Goal: Information Seeking & Learning: Learn about a topic

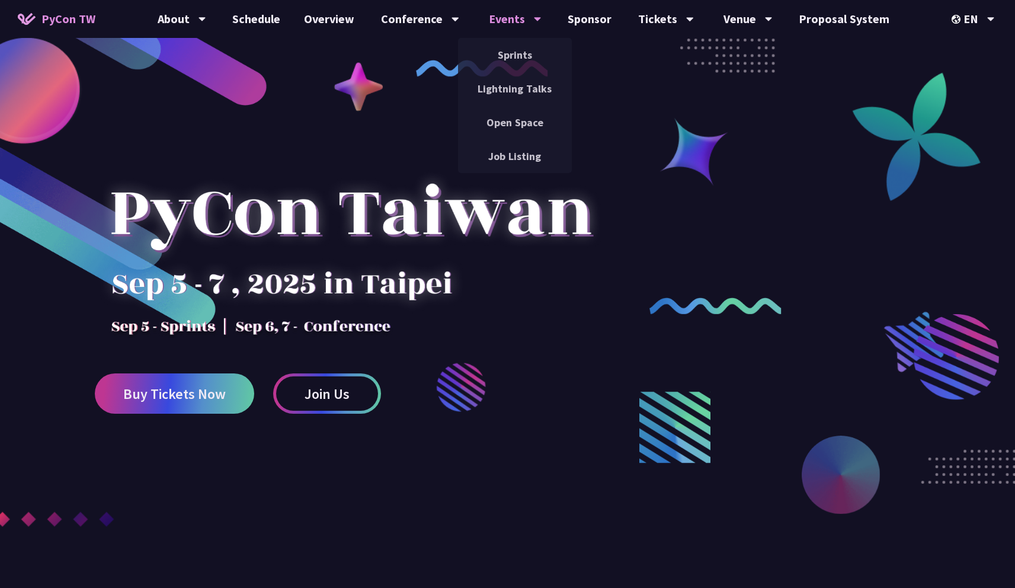
click at [506, 20] on div "Events" at bounding box center [515, 19] width 53 height 38
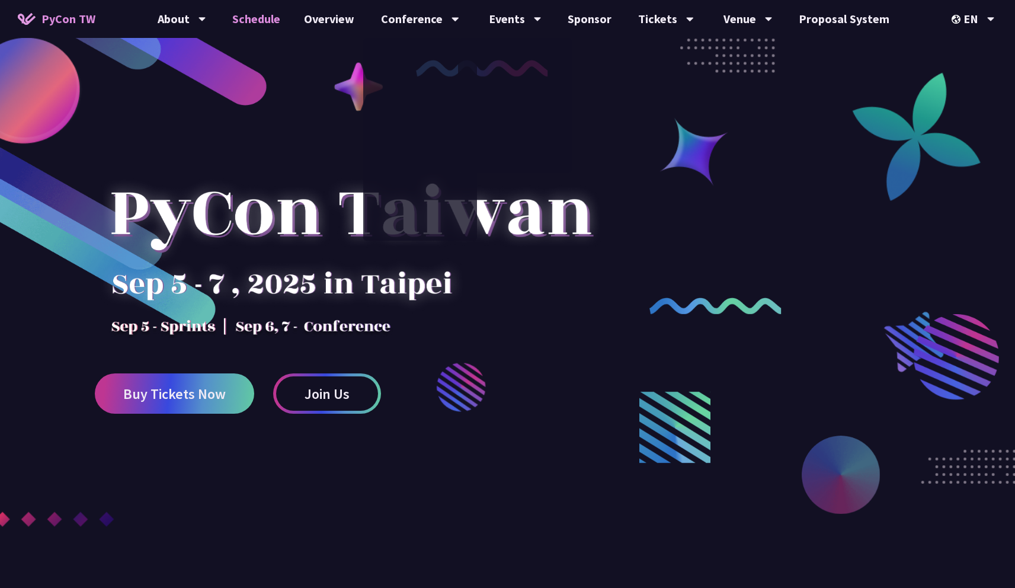
click at [269, 21] on link "Schedule" at bounding box center [257, 19] width 72 height 38
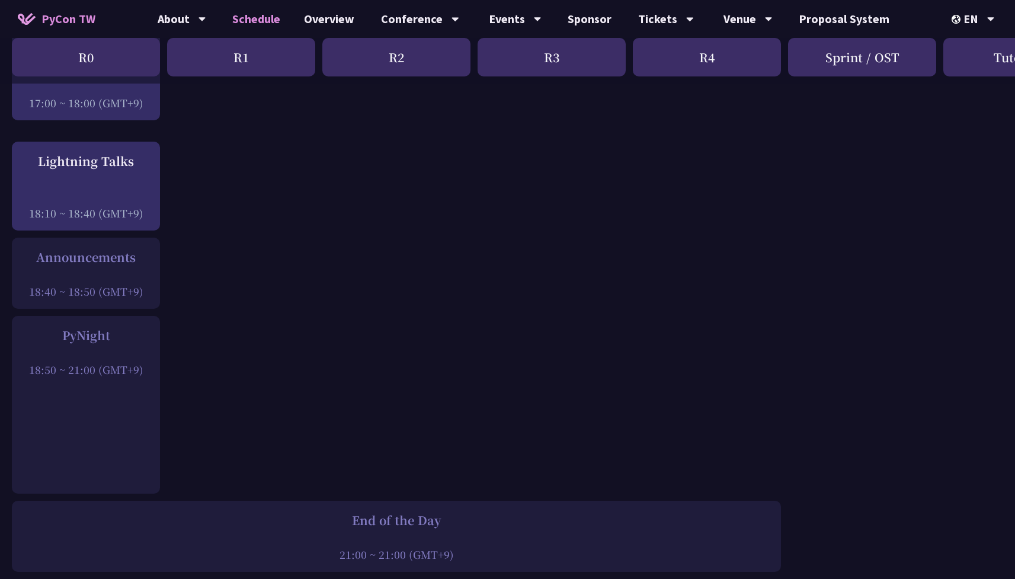
scroll to position [1579, 0]
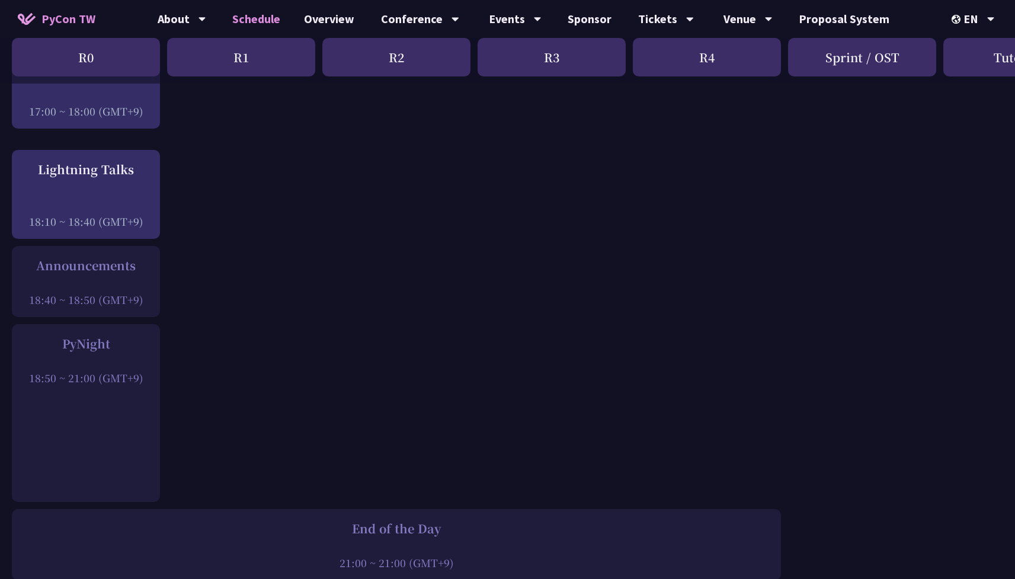
click at [109, 385] on div "18:50 ~ 21:00 (GMT+9)" at bounding box center [86, 378] width 136 height 15
click at [120, 385] on div "18:50 ~ 21:00 (GMT+9)" at bounding box center [86, 378] width 136 height 15
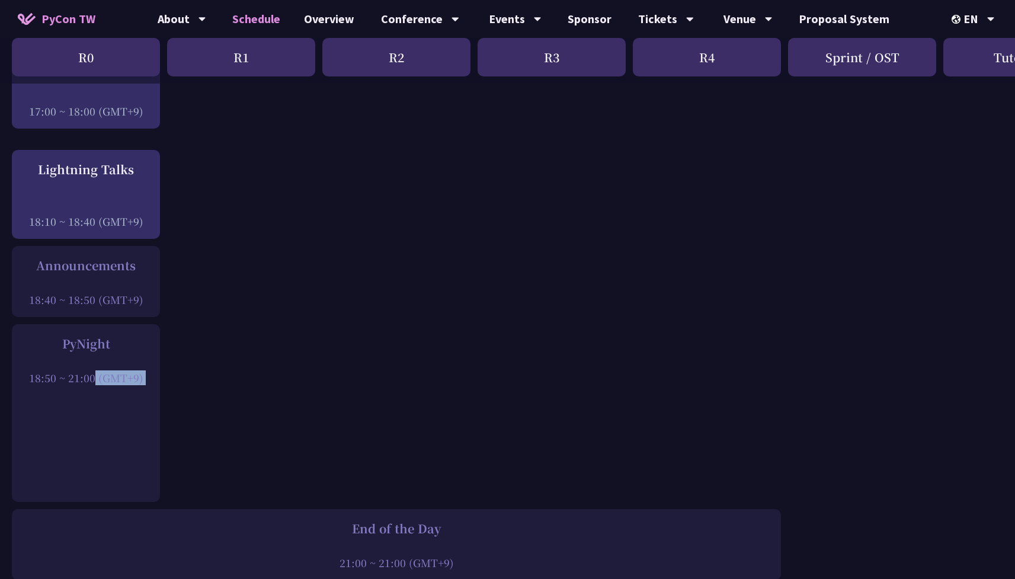
click at [120, 385] on div "18:50 ~ 21:00 (GMT+9)" at bounding box center [86, 378] width 136 height 15
click at [124, 385] on div "18:50 ~ 21:00 (GMT+9)" at bounding box center [86, 378] width 136 height 15
click at [81, 353] on div "PyNight" at bounding box center [86, 344] width 136 height 18
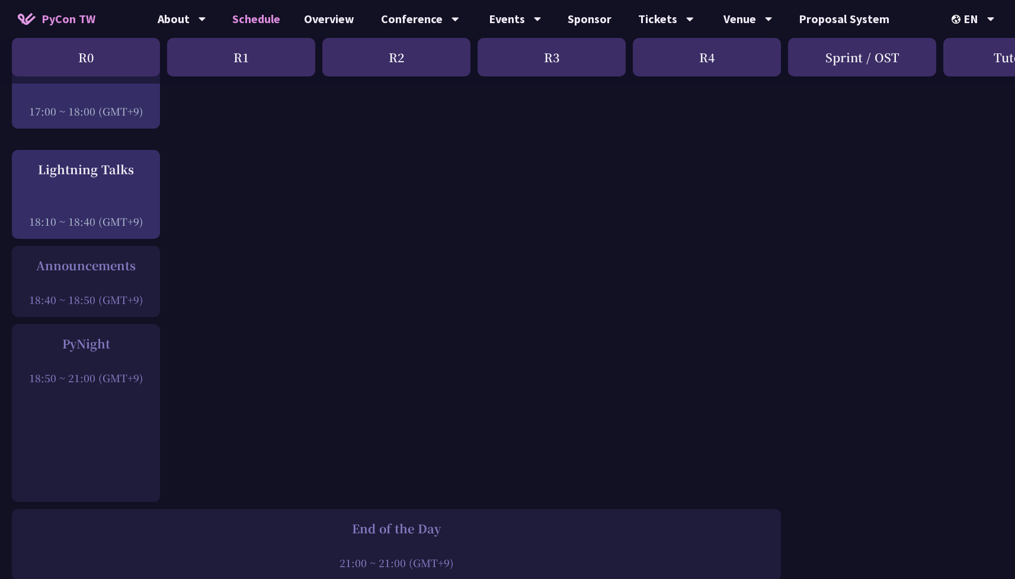
click at [81, 353] on div "PyNight" at bounding box center [86, 344] width 136 height 18
click at [111, 371] on div at bounding box center [86, 362] width 136 height 18
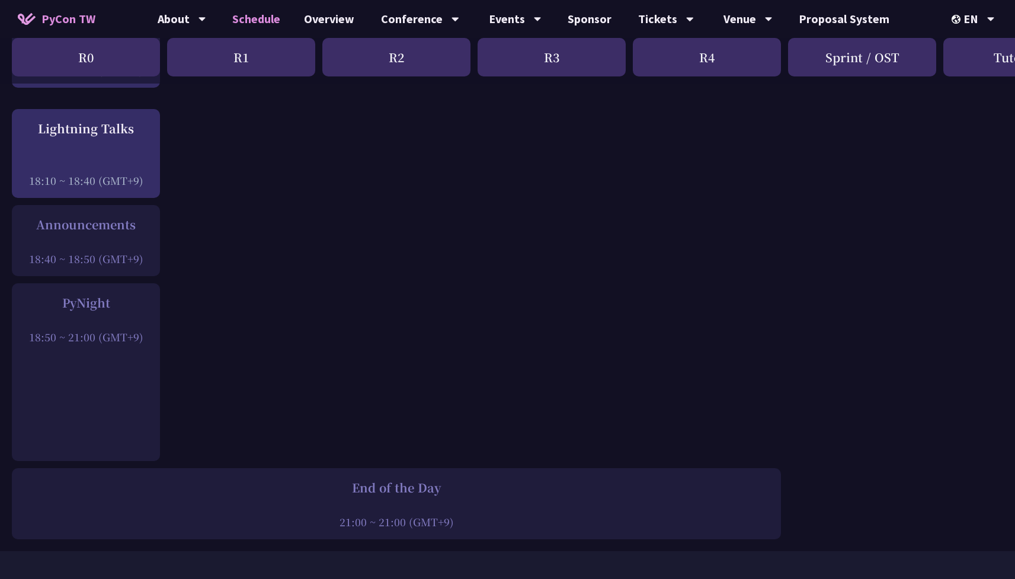
scroll to position [1621, 0]
click at [119, 359] on div "PyNight 18:50 ~ 21:00 (GMT+9)" at bounding box center [86, 371] width 148 height 178
click at [143, 360] on div "PyNight 18:50 ~ 21:00 (GMT+9)" at bounding box center [86, 371] width 148 height 178
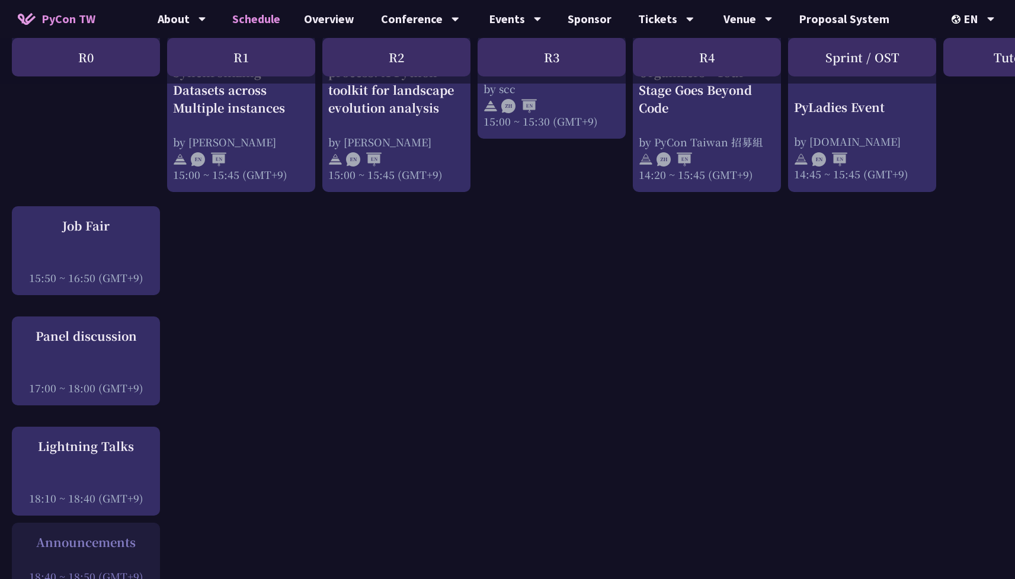
scroll to position [1298, 0]
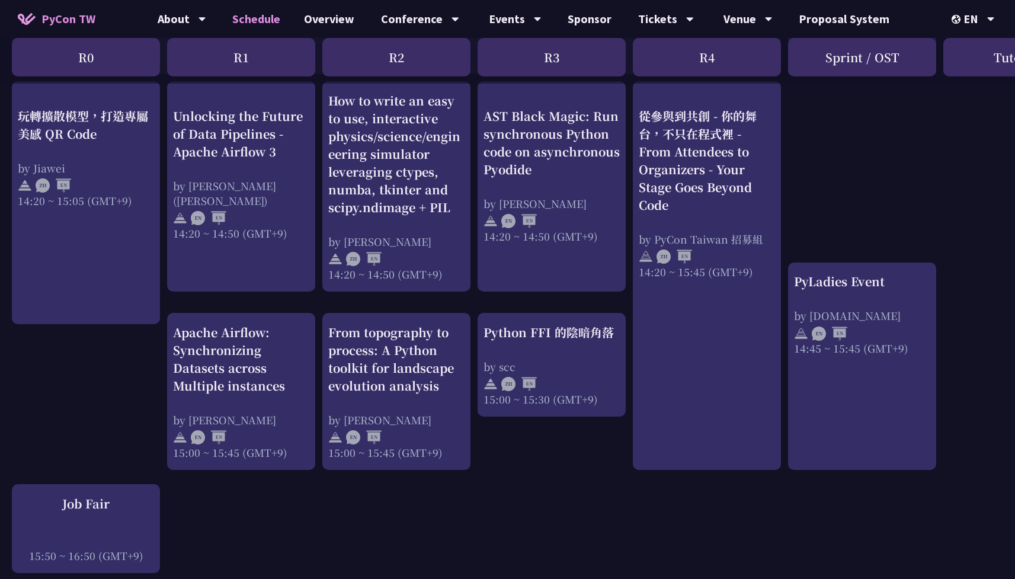
scroll to position [1022, 0]
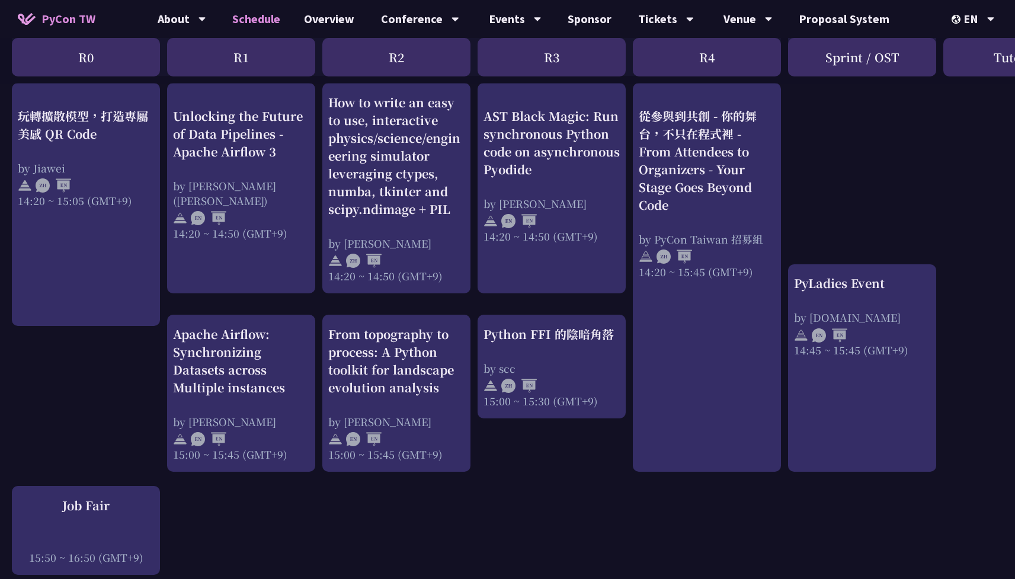
click at [544, 475] on div "An Introduction to the GIL for Python Beginners: Disabling It in Python 3.13 an…" at bounding box center [629, 178] width 1259 height 1918
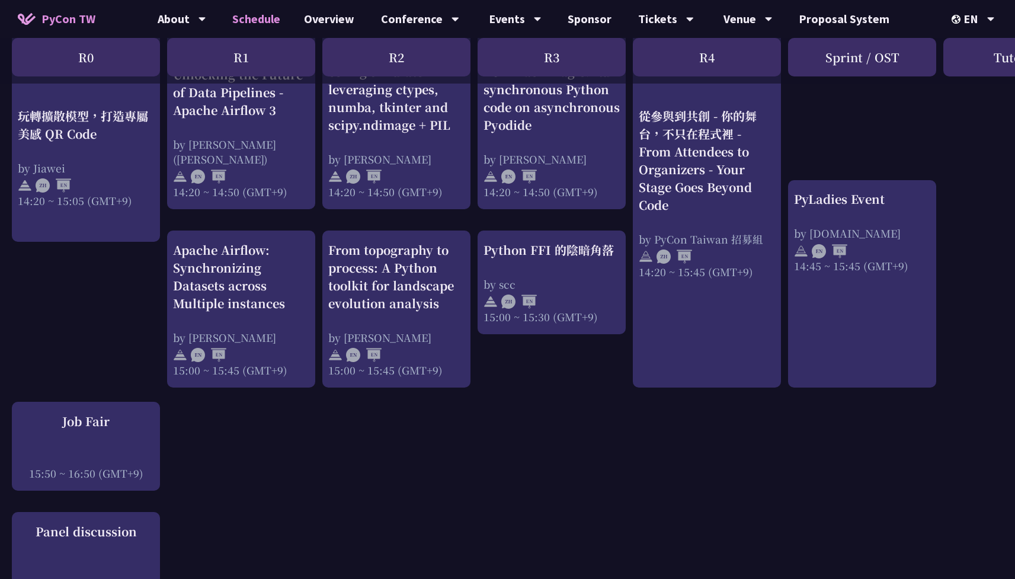
scroll to position [1110, 0]
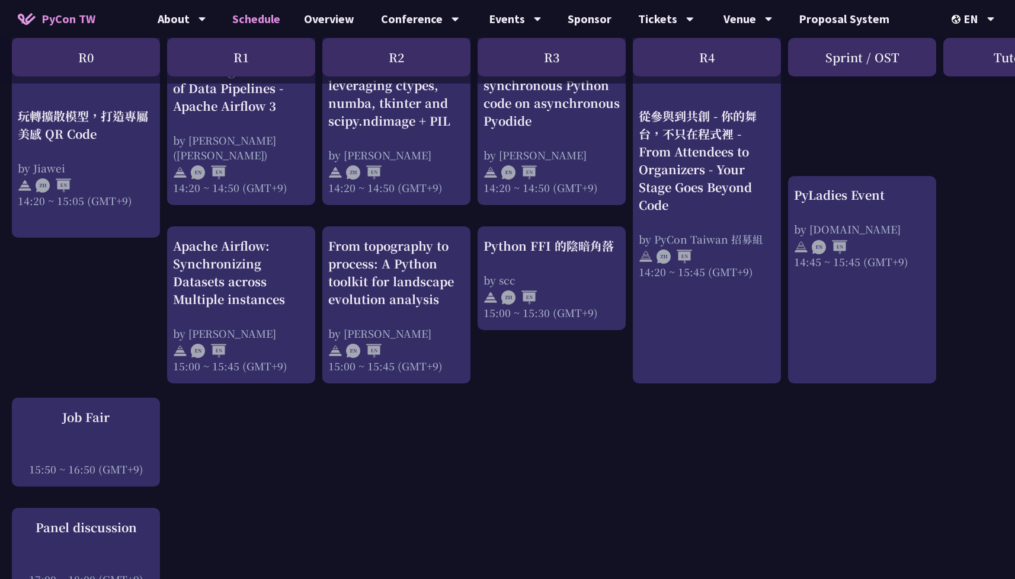
click at [598, 464] on div "An Introduction to the GIL for Python Beginners: Disabling It in Python 3.13 an…" at bounding box center [629, 90] width 1259 height 1918
click at [566, 448] on div "An Introduction to the GIL for Python Beginners: Disabling It in Python 3.13 an…" at bounding box center [629, 90] width 1259 height 1918
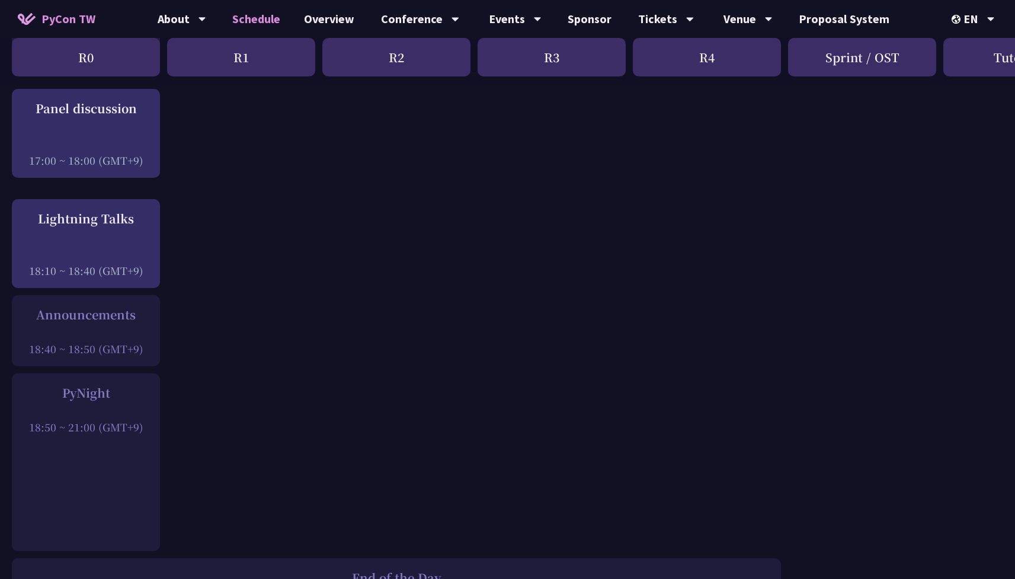
scroll to position [1532, 0]
click at [116, 432] on div "18:50 ~ 21:00 (GMT+9)" at bounding box center [86, 424] width 136 height 15
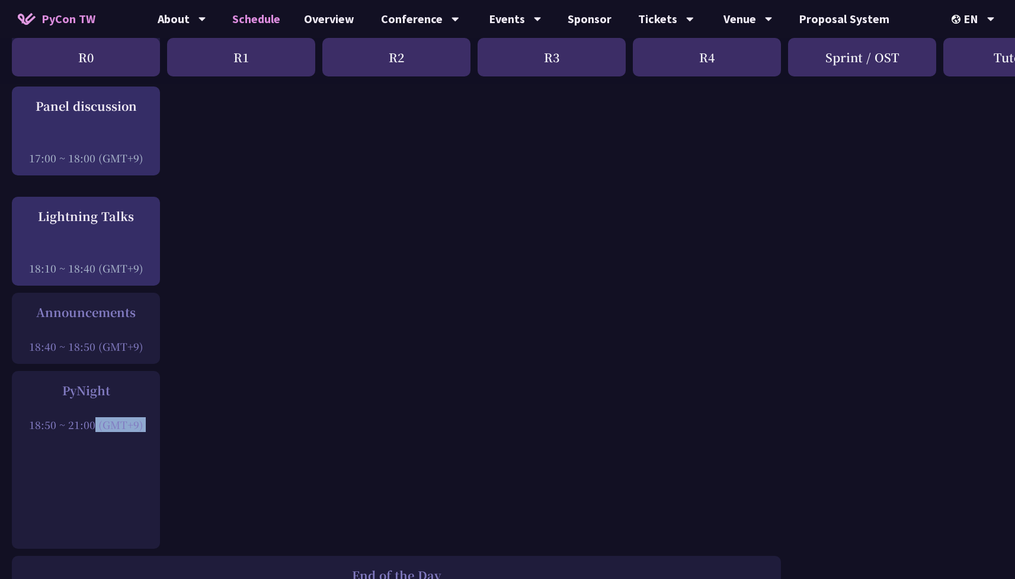
click at [116, 432] on div "18:50 ~ 21:00 (GMT+9)" at bounding box center [86, 424] width 136 height 15
click at [131, 432] on div "18:50 ~ 21:00 (GMT+9)" at bounding box center [86, 424] width 136 height 15
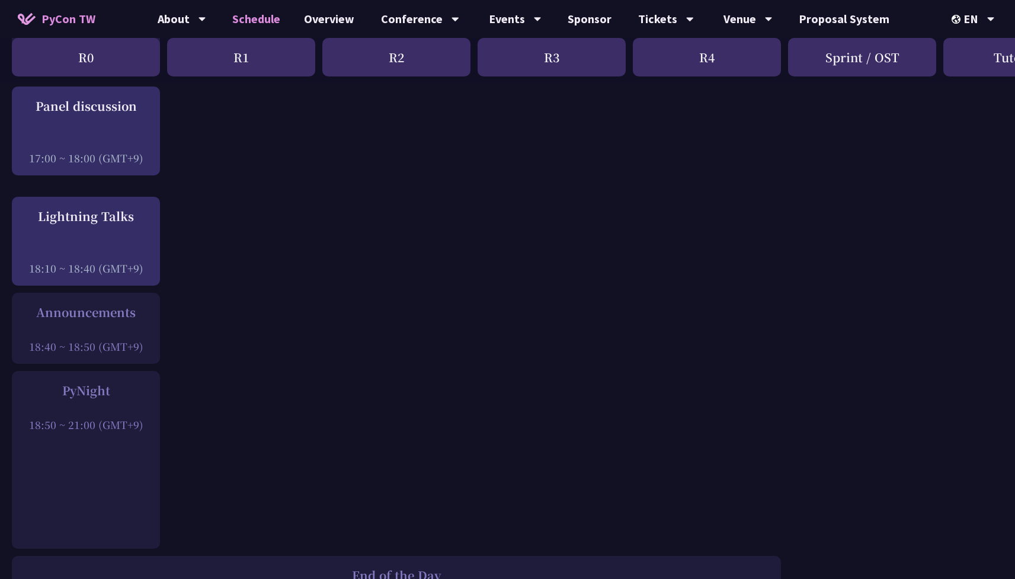
click at [138, 432] on div "18:50 ~ 21:00 (GMT+9)" at bounding box center [86, 424] width 136 height 15
click at [139, 432] on div "18:50 ~ 21:00 (GMT+9)" at bounding box center [86, 424] width 136 height 15
click at [144, 432] on div "18:50 ~ 21:00 (GMT+9)" at bounding box center [86, 424] width 136 height 15
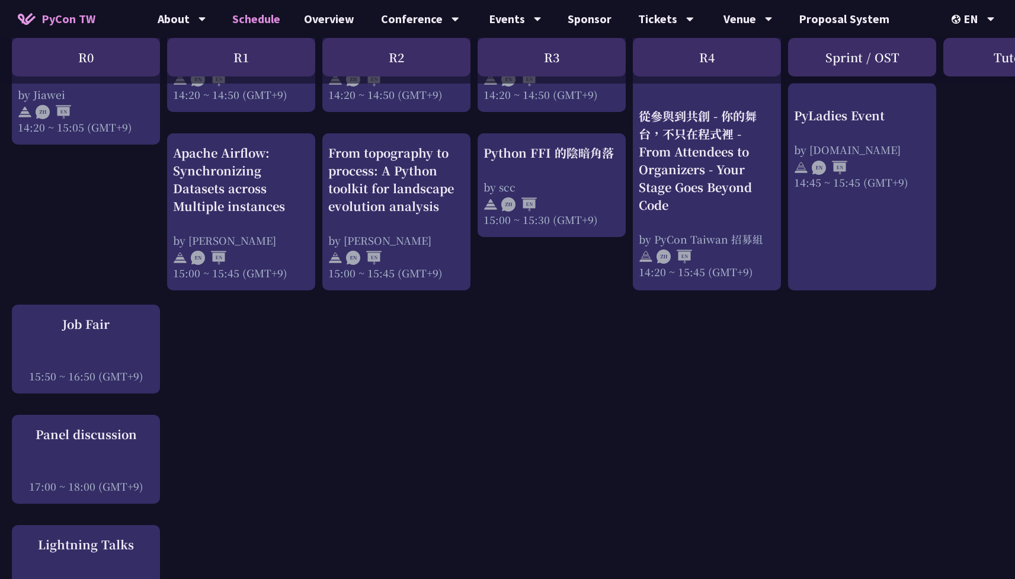
scroll to position [1201, 0]
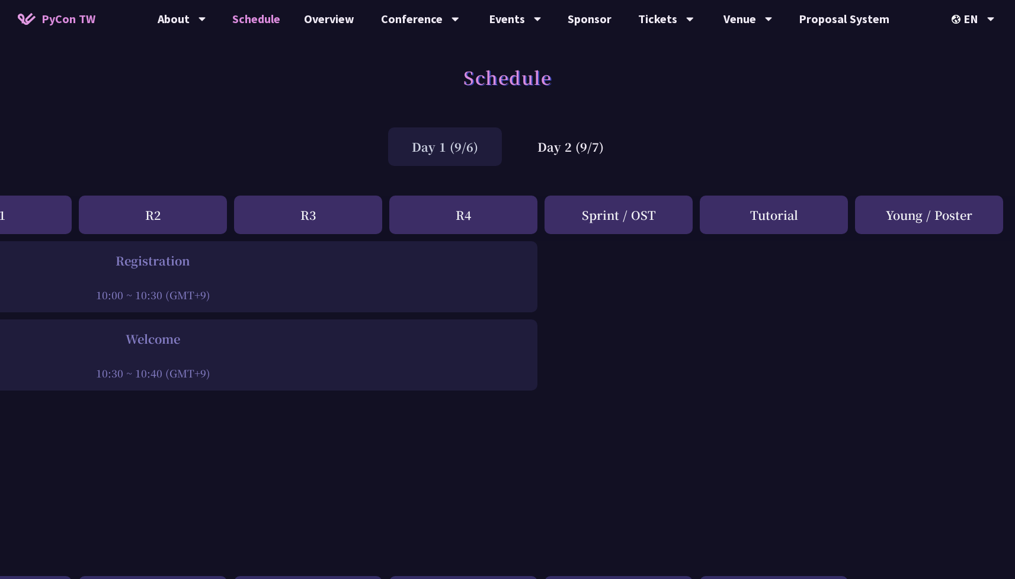
scroll to position [0, 0]
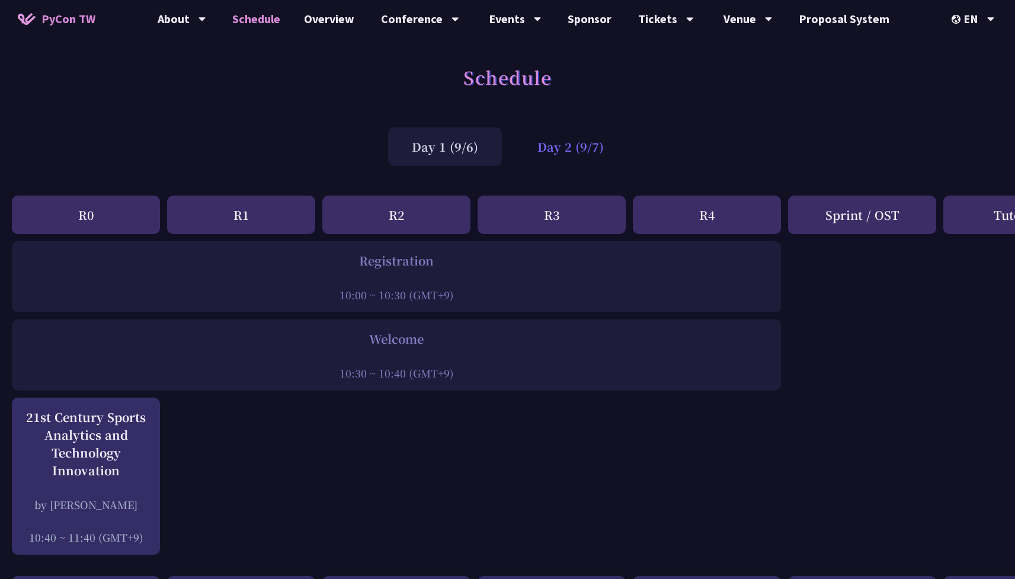
click at [585, 152] on div "Day 2 (9/7)" at bounding box center [571, 146] width 114 height 39
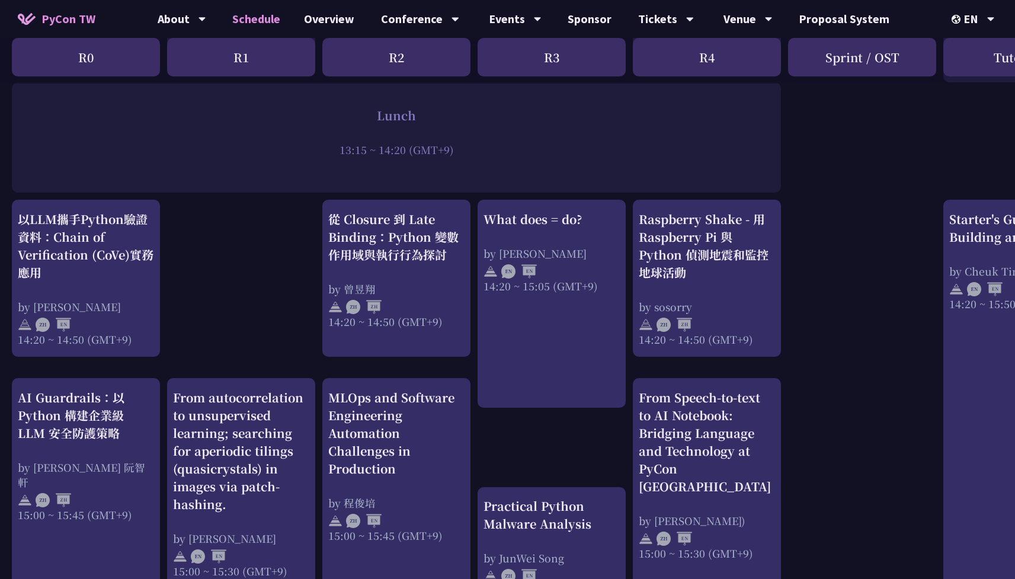
scroll to position [917, 0]
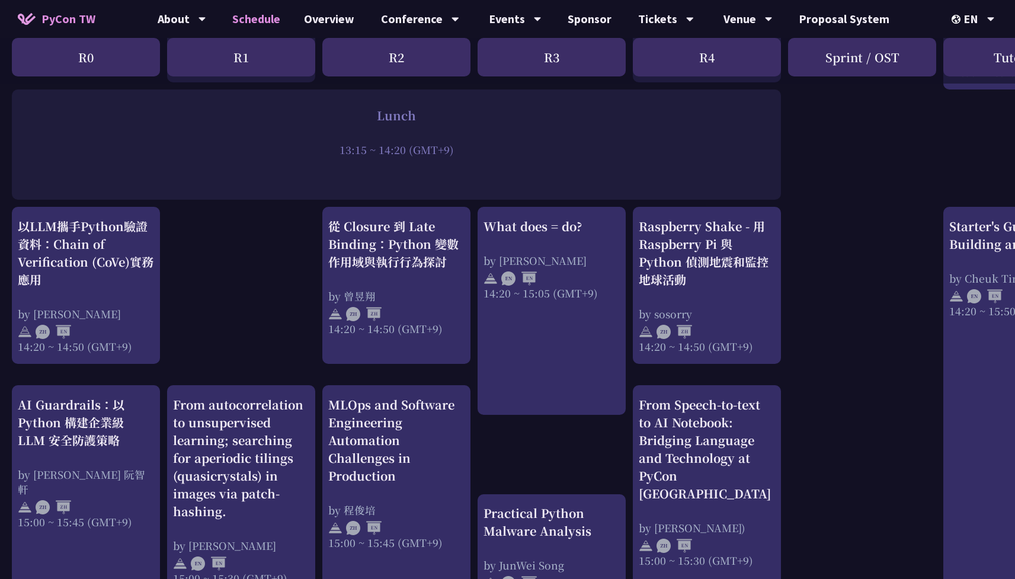
click at [515, 452] on div "print("Hello World")，然後呢？ by 高見龍 11:50 ~ 12:35 (GMT+9) What does = do? by [PERS…" at bounding box center [629, 239] width 1259 height 1831
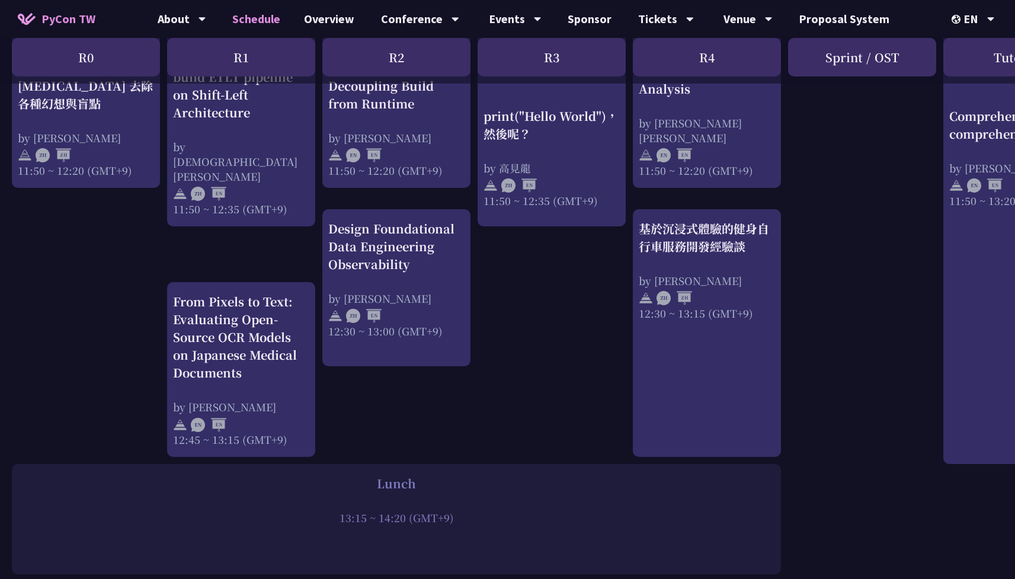
scroll to position [499, 0]
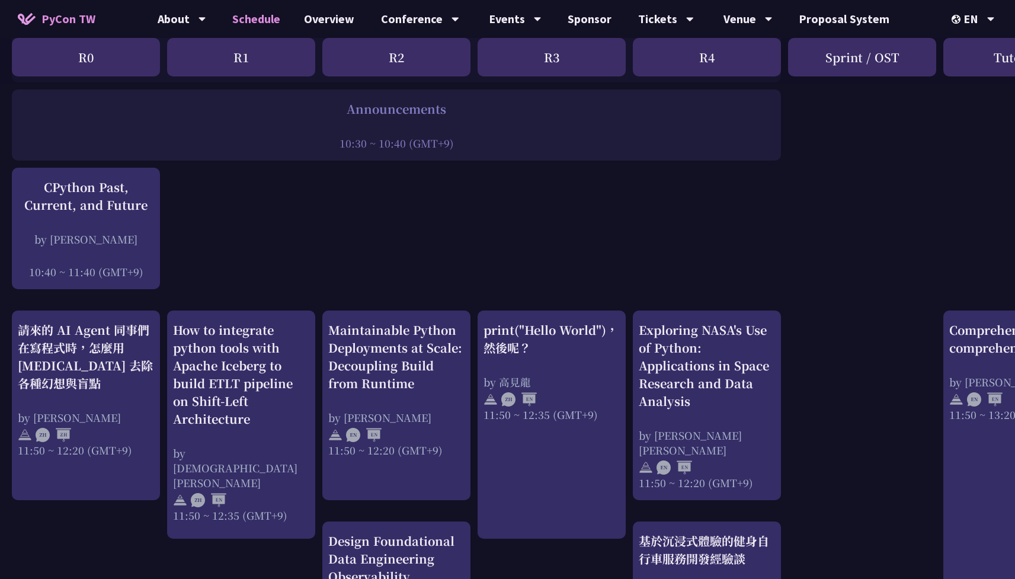
scroll to position [229, 0]
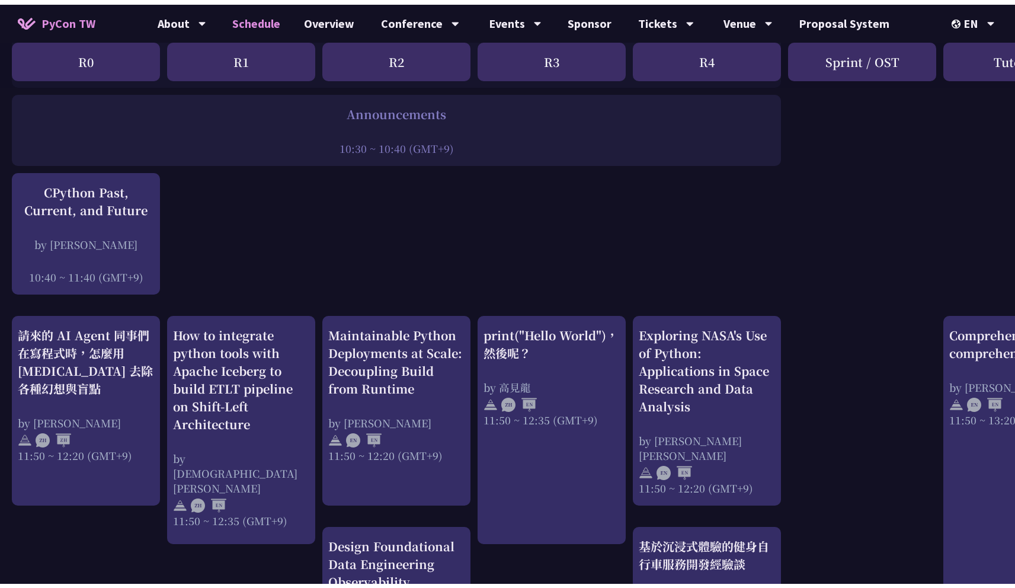
scroll to position [0, 0]
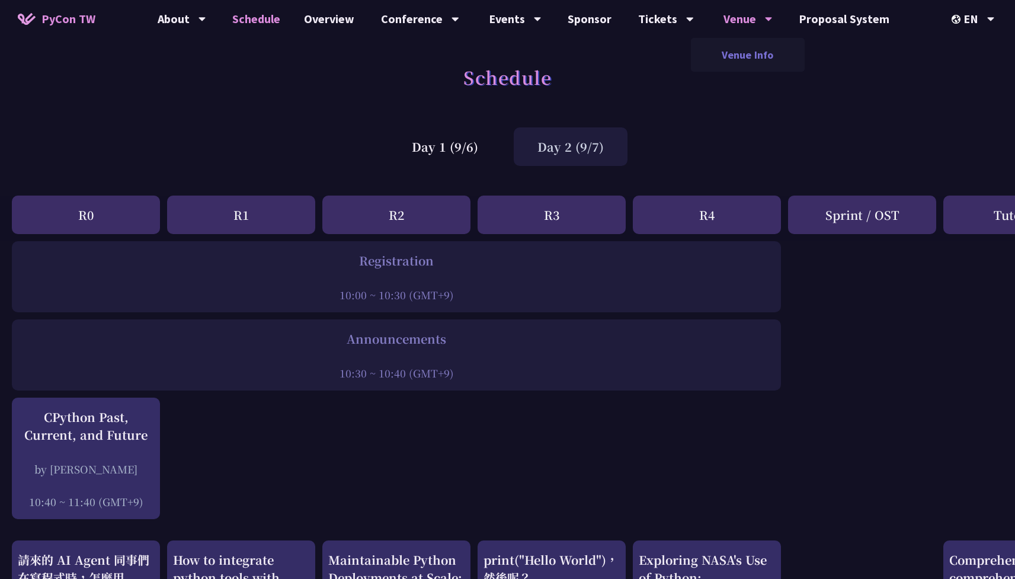
click at [740, 47] on link "Venue Info" at bounding box center [748, 55] width 114 height 28
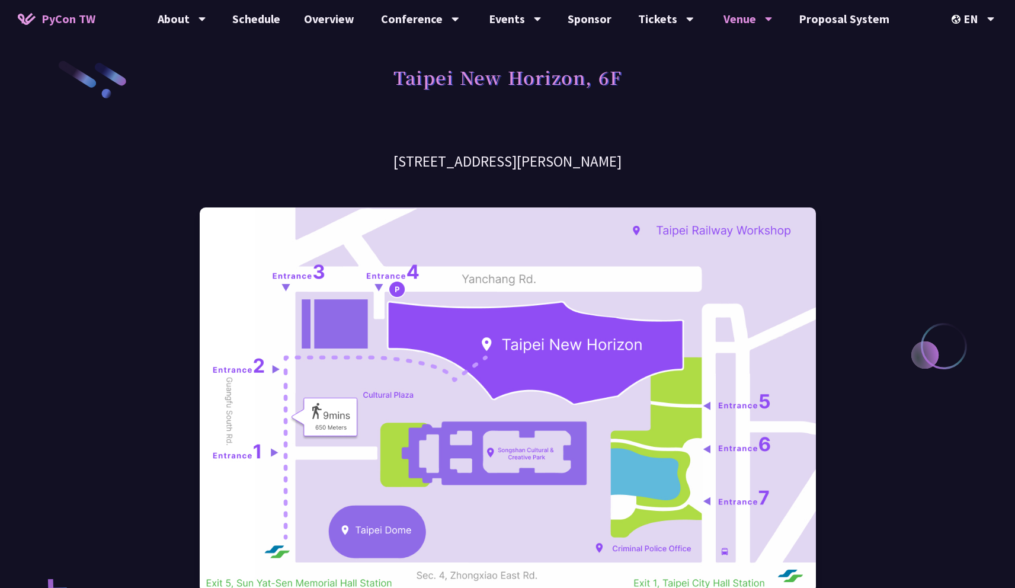
drag, startPoint x: 329, startPoint y: 165, endPoint x: 631, endPoint y: 168, distance: 302.3
click at [631, 168] on h3 "[STREET_ADDRESS][PERSON_NAME]" at bounding box center [508, 161] width 617 height 21
copy h3 "[STREET_ADDRESS][PERSON_NAME]"
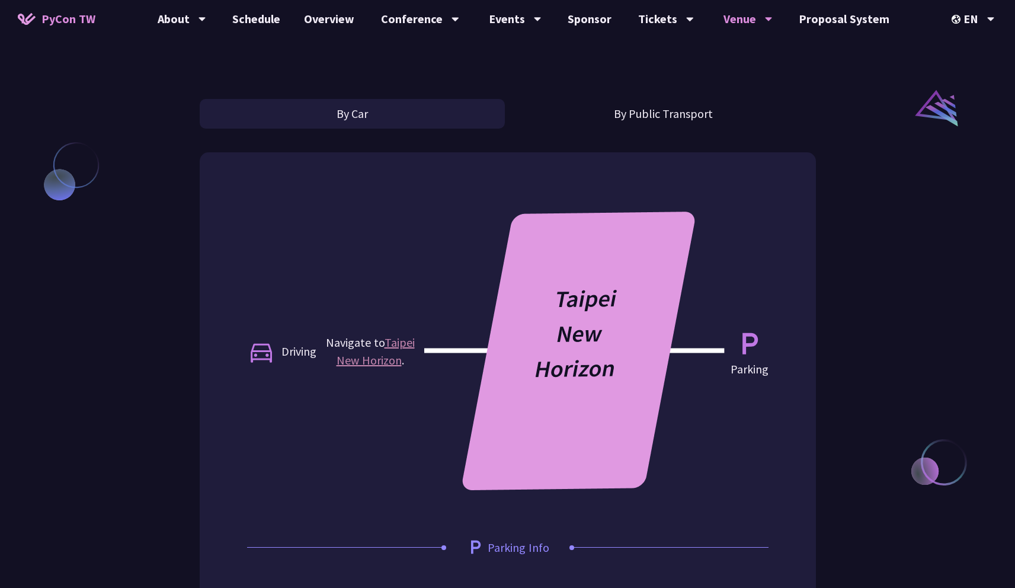
scroll to position [946, 0]
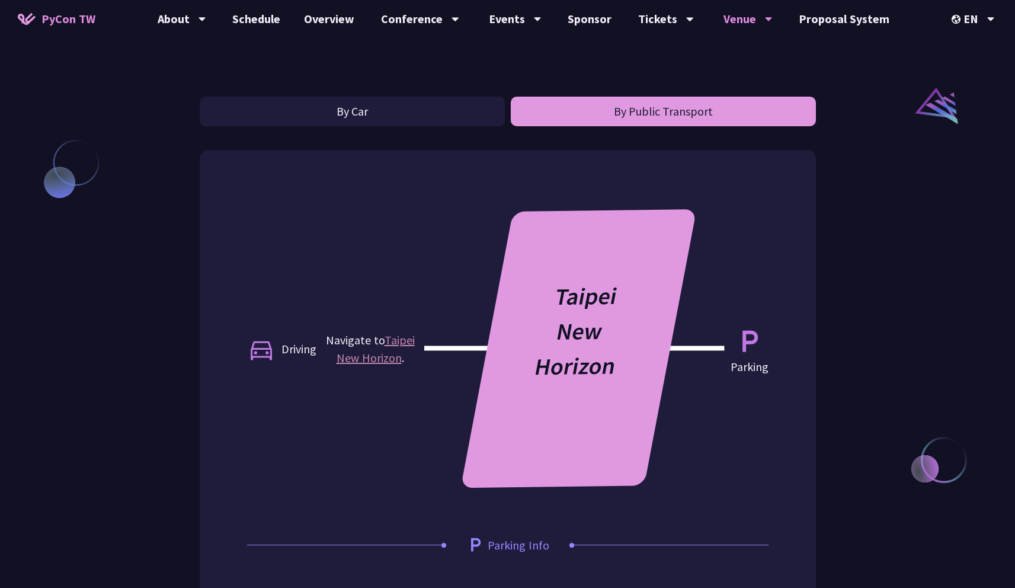
click at [665, 100] on button "By Public Transport" at bounding box center [663, 112] width 305 height 30
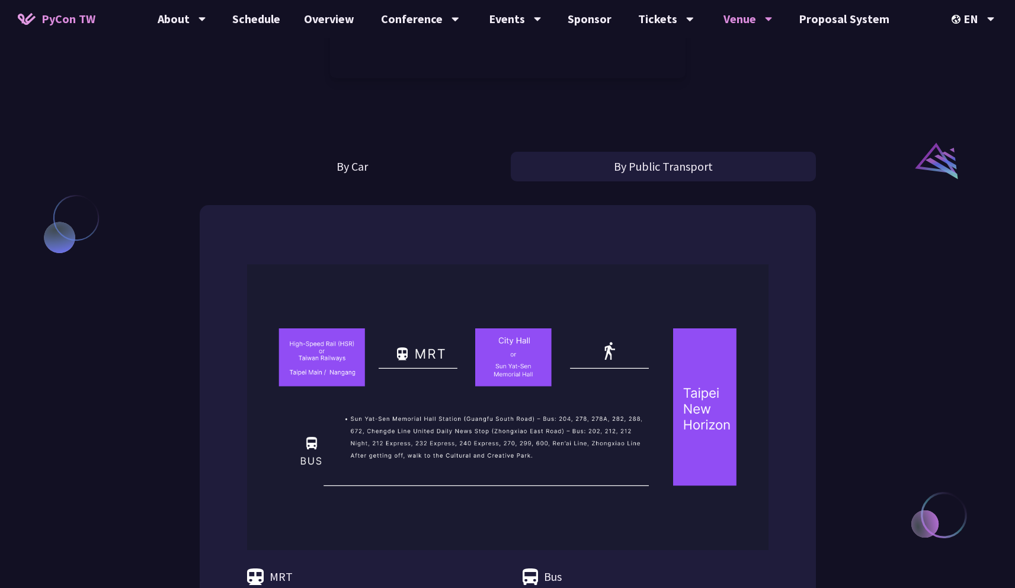
scroll to position [806, 0]
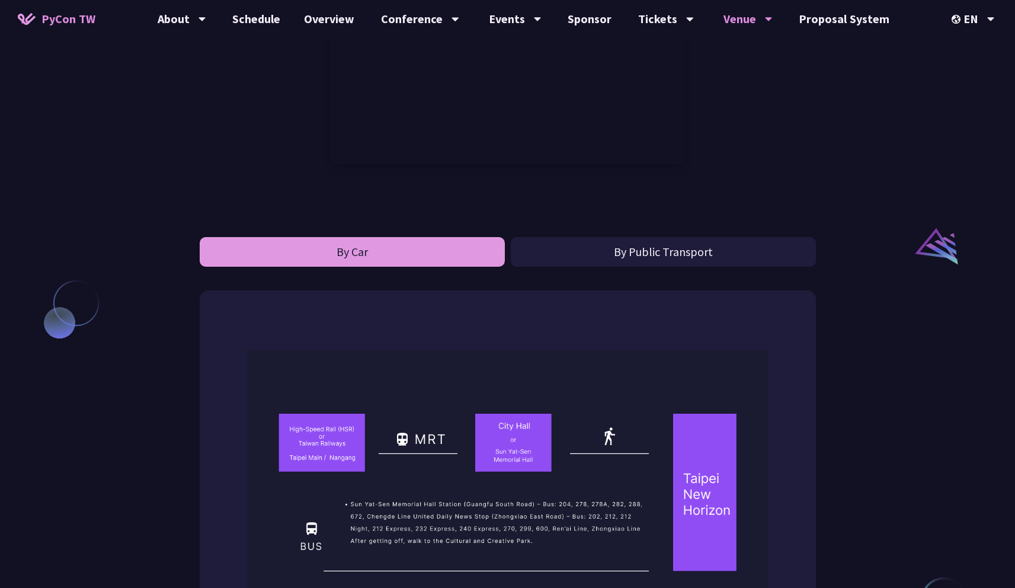
click at [408, 266] on button "By Car" at bounding box center [352, 252] width 305 height 30
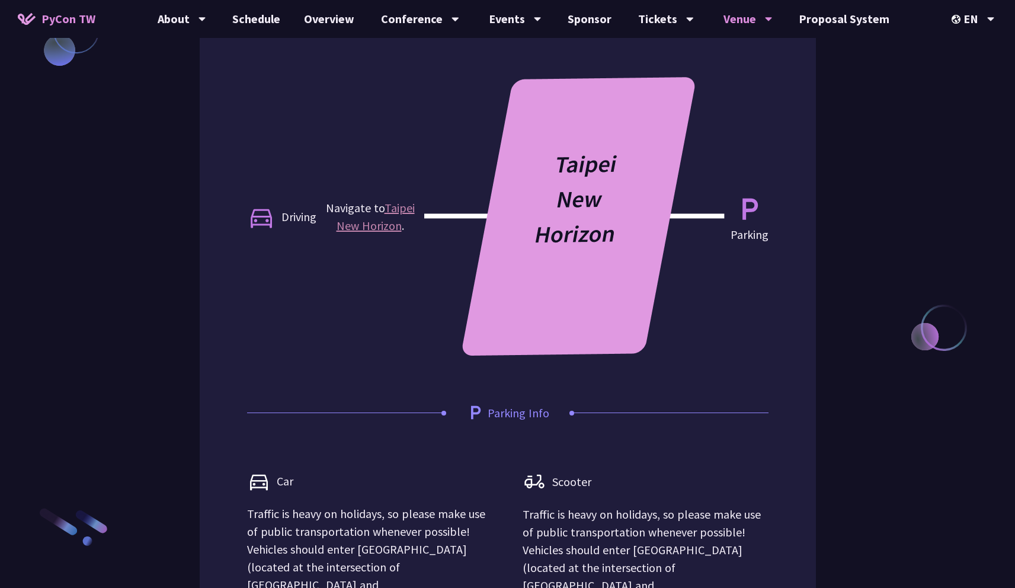
scroll to position [1180, 0]
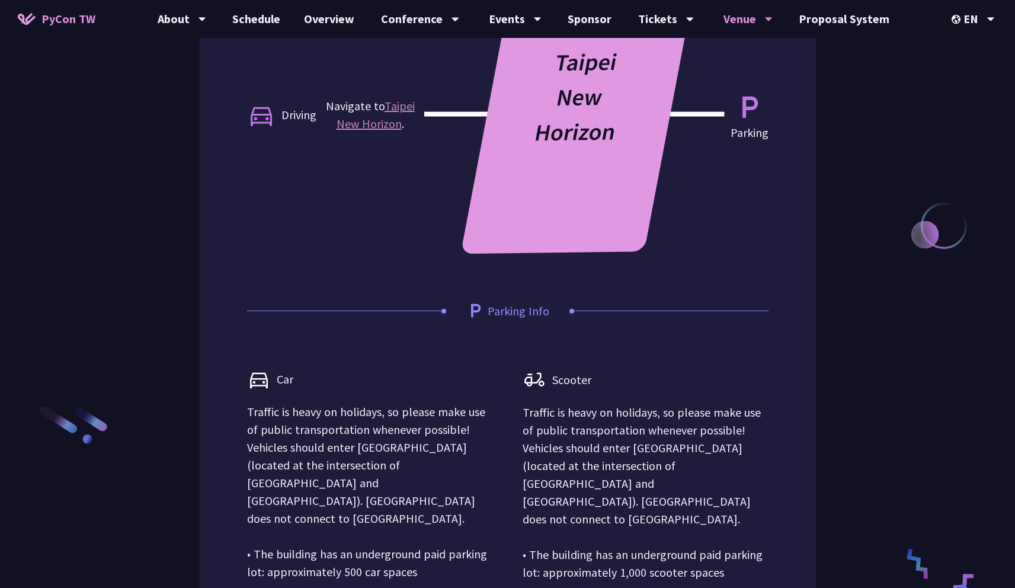
click at [480, 373] on div "Car" at bounding box center [370, 376] width 246 height 53
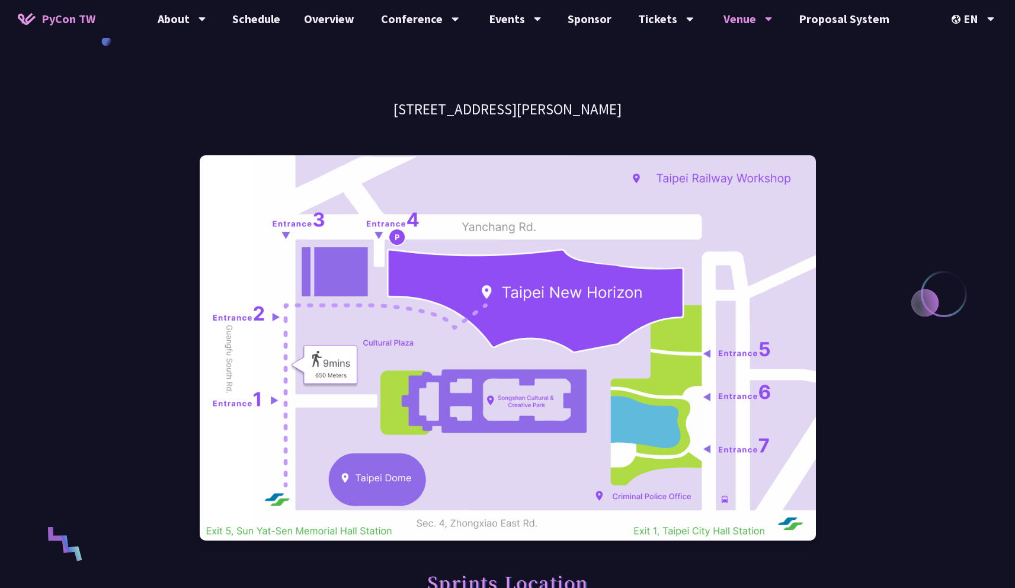
scroll to position [53, 0]
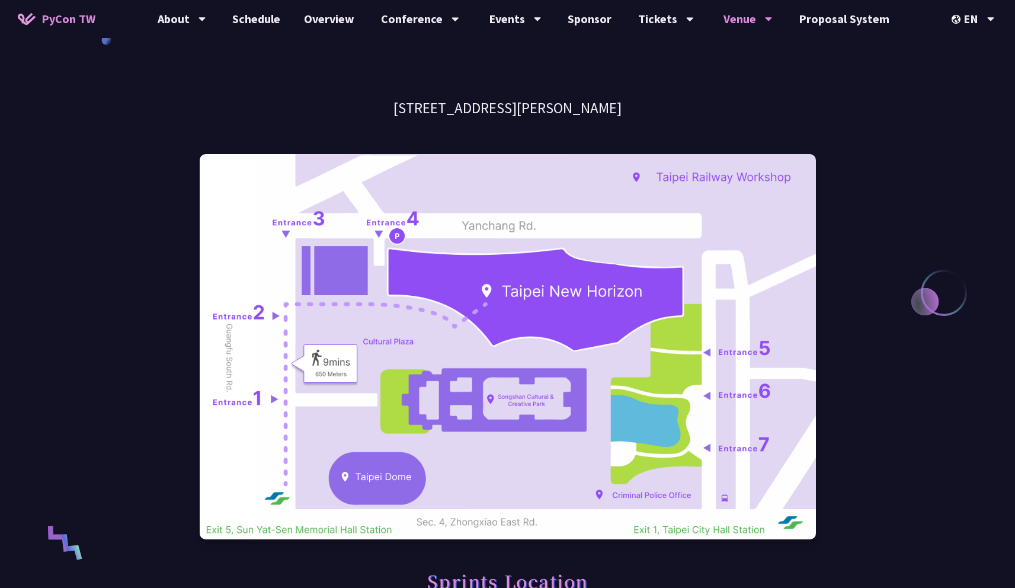
click at [710, 251] on img at bounding box center [508, 346] width 617 height 385
click at [389, 106] on h3 "[STREET_ADDRESS][PERSON_NAME]" at bounding box center [508, 108] width 617 height 21
copy div "[STREET_ADDRESS][PERSON_NAME]"
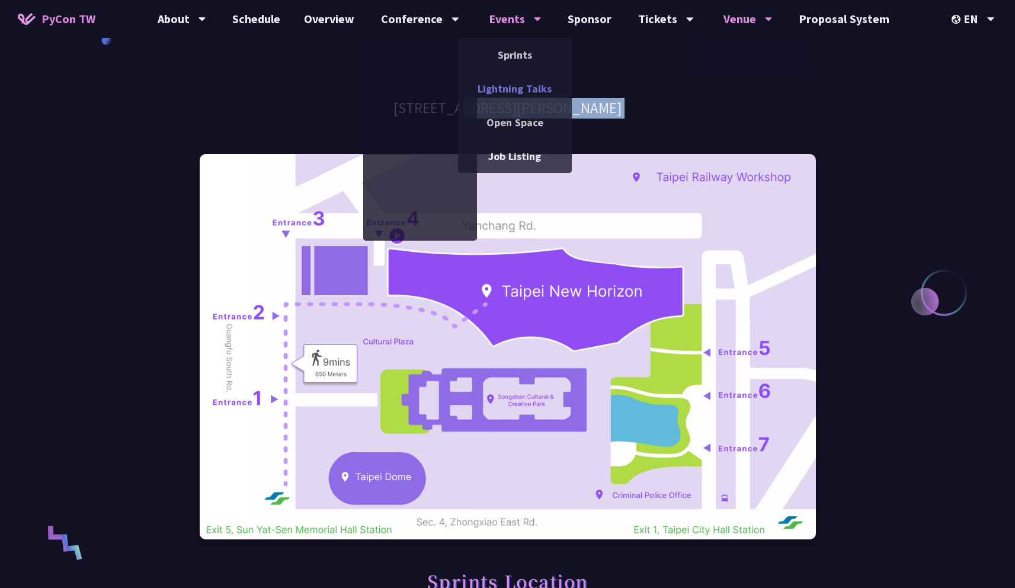
scroll to position [0, 0]
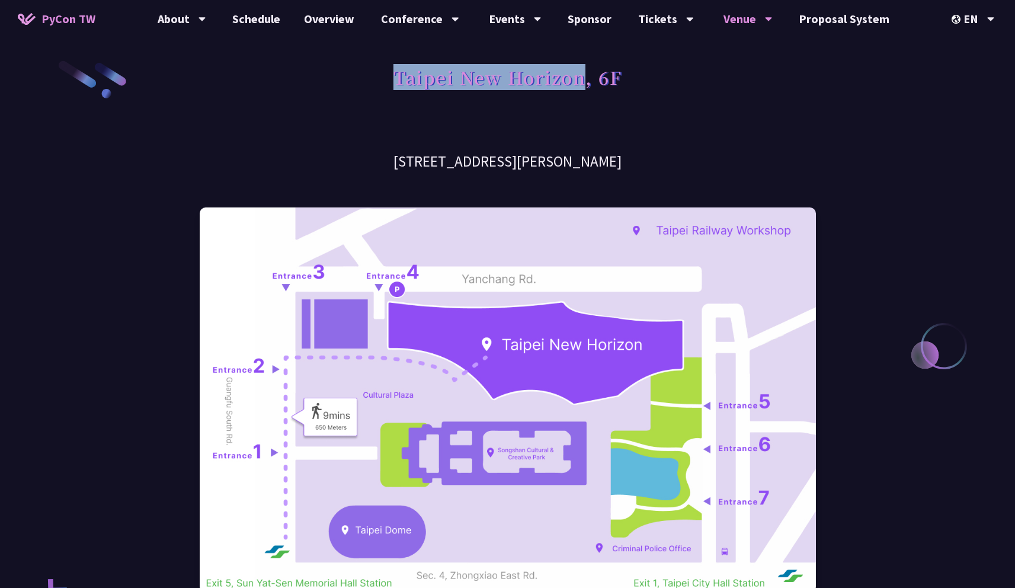
drag, startPoint x: 370, startPoint y: 88, endPoint x: 585, endPoint y: 85, distance: 214.6
click at [585, 85] on div "Taipei New Horizon, 6F" at bounding box center [508, 90] width 617 height 62
copy h1 "Taipei New Horizon"
click at [78, 26] on span "PyCon TW" at bounding box center [68, 19] width 54 height 18
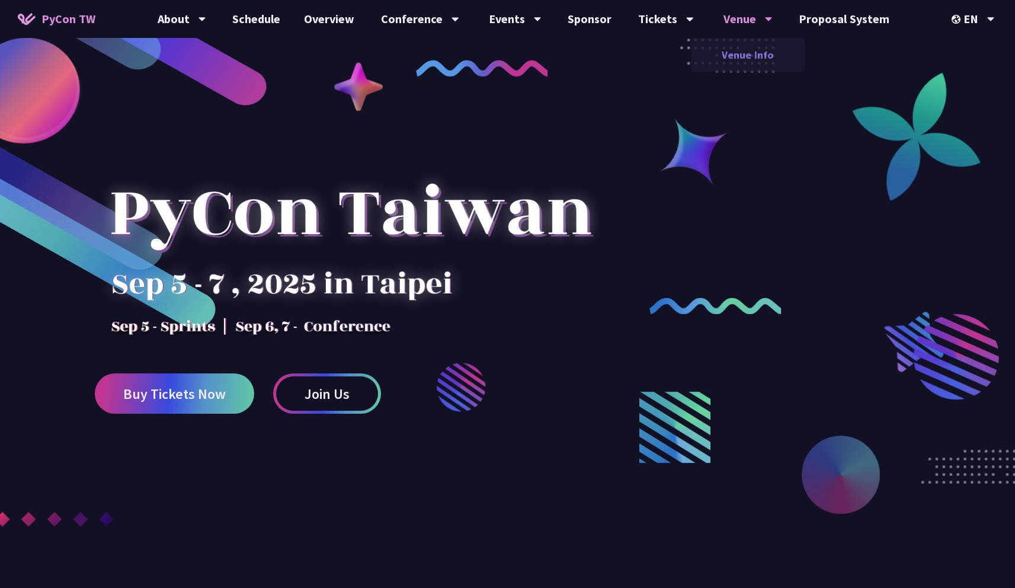
click at [729, 59] on link "Venue Info" at bounding box center [748, 55] width 114 height 28
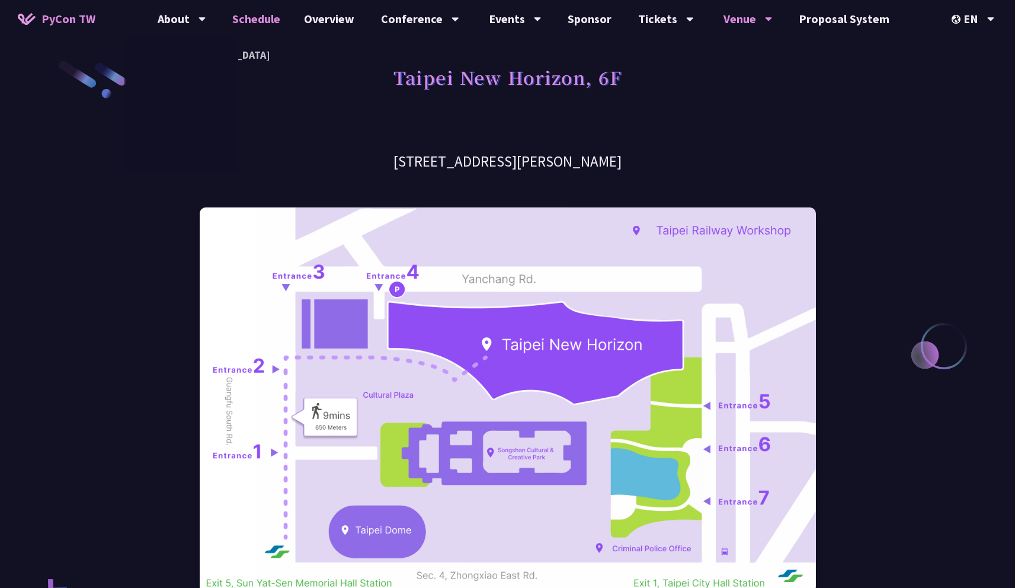
click at [255, 27] on link "Schedule" at bounding box center [257, 19] width 72 height 38
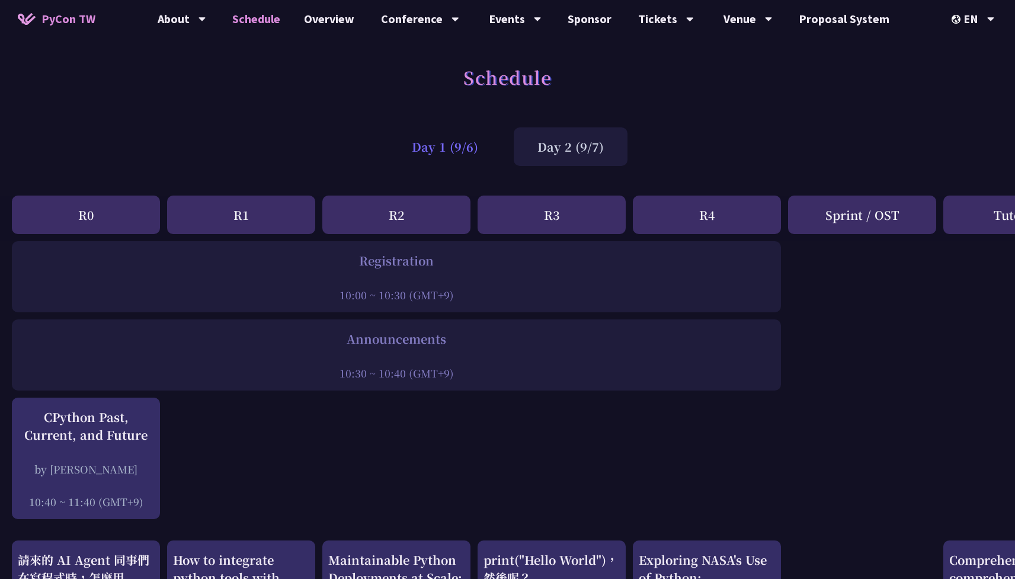
click at [446, 151] on div "Day 1 (9/6)" at bounding box center [445, 146] width 114 height 39
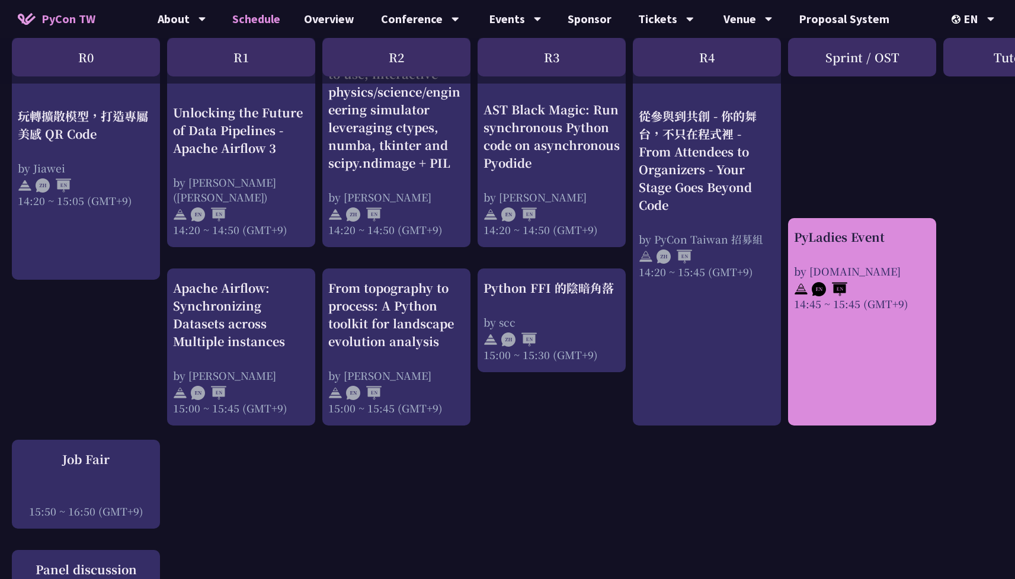
scroll to position [1069, 0]
click at [880, 380] on link "PyLadies Event by [DOMAIN_NAME] 14:45 ~ 15:45 (GMT+9)" at bounding box center [862, 321] width 136 height 187
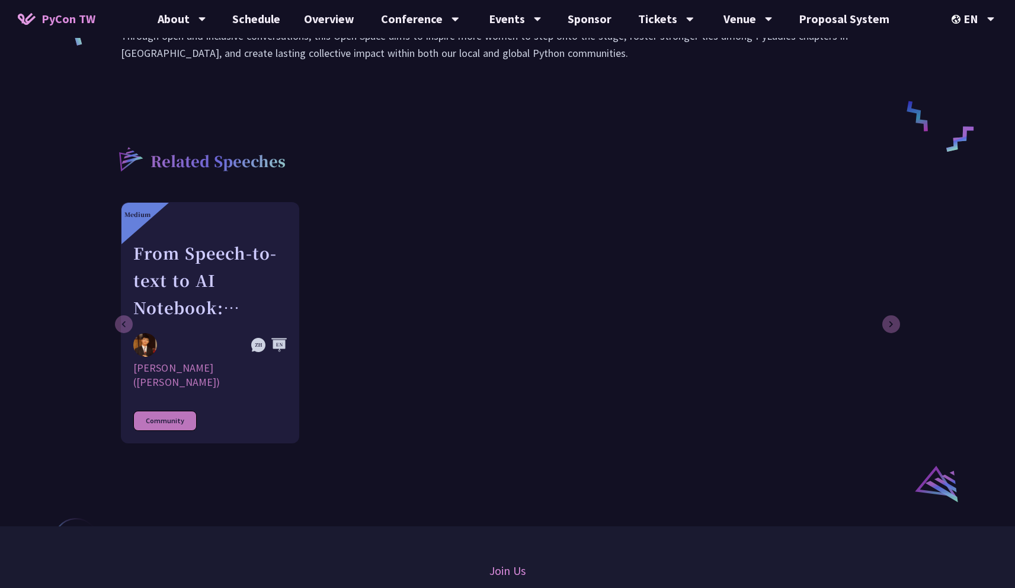
scroll to position [551, 0]
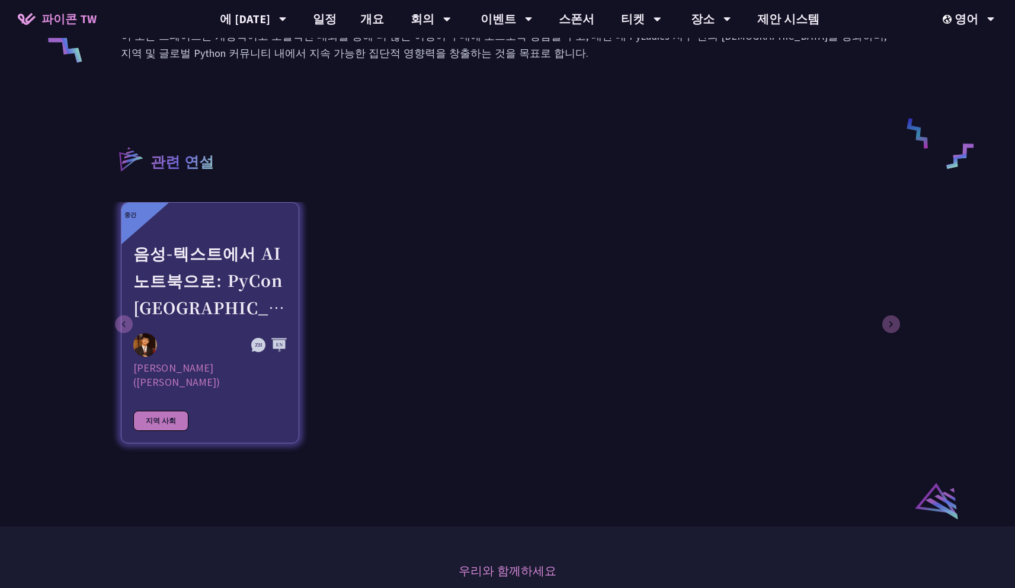
click at [241, 278] on div "음성-텍스트에서 AI 노트북으로: PyCon [GEOGRAPHIC_DATA]에서 언어와 기술의 연결" at bounding box center [210, 280] width 154 height 82
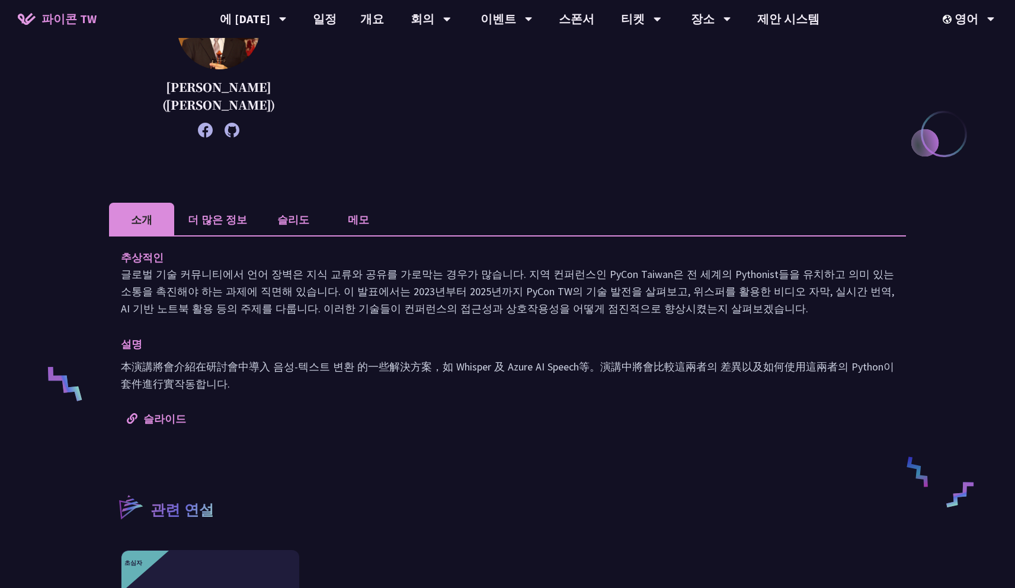
scroll to position [211, 0]
click at [288, 313] on font "글로벌 기술 커뮤니티에서 언어 장벽은 지식 교류와 공유를 가로막는 경우가 많습니다. 지역 컨퍼런스인 PyCon Taiwan은 전 세계의 Pyt…" at bounding box center [508, 293] width 774 height 48
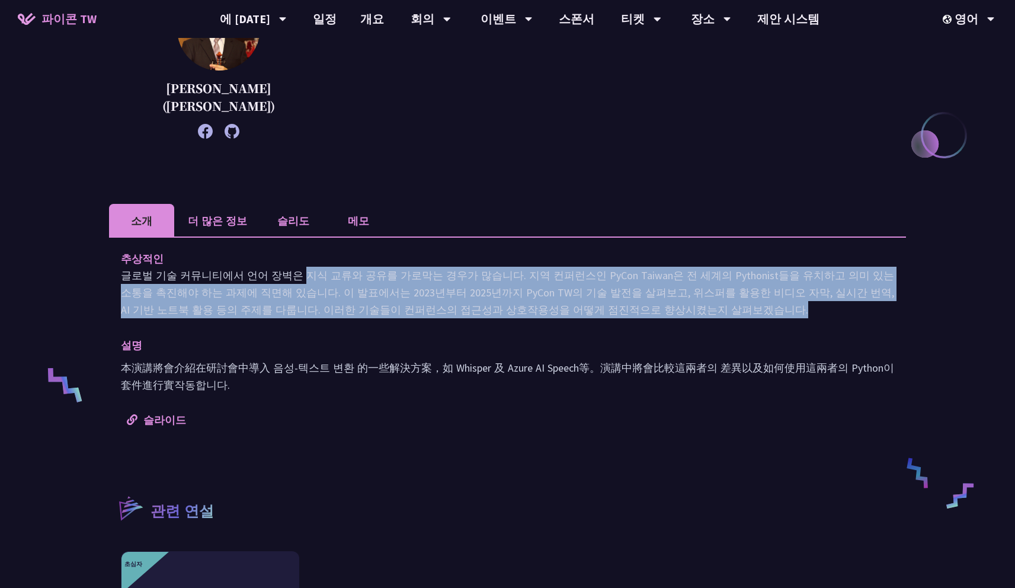
click at [288, 313] on font "글로벌 기술 커뮤니티에서 언어 장벽은 지식 교류와 공유를 가로막는 경우가 많습니다. 지역 컨퍼런스인 PyCon Taiwan은 전 세계의 Pyt…" at bounding box center [508, 293] width 774 height 48
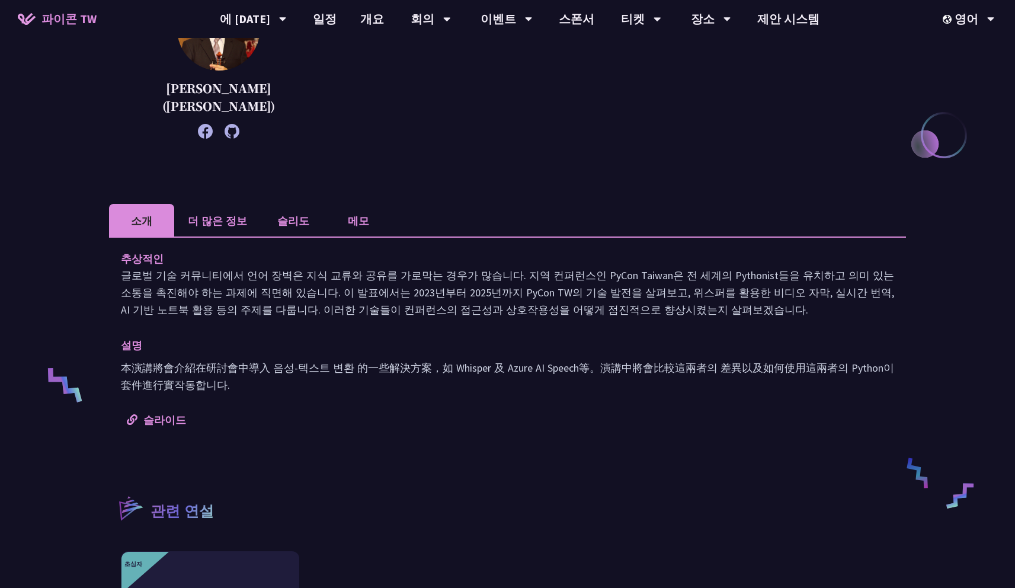
click at [301, 315] on font "글로벌 기술 커뮤니티에서 언어 장벽은 지식 교류와 공유를 가로막는 경우가 많습니다. 지역 컨퍼런스인 PyCon Taiwan은 전 세계의 Pyt…" at bounding box center [508, 293] width 774 height 48
click at [239, 221] on font "더 많은 정보" at bounding box center [217, 219] width 59 height 15
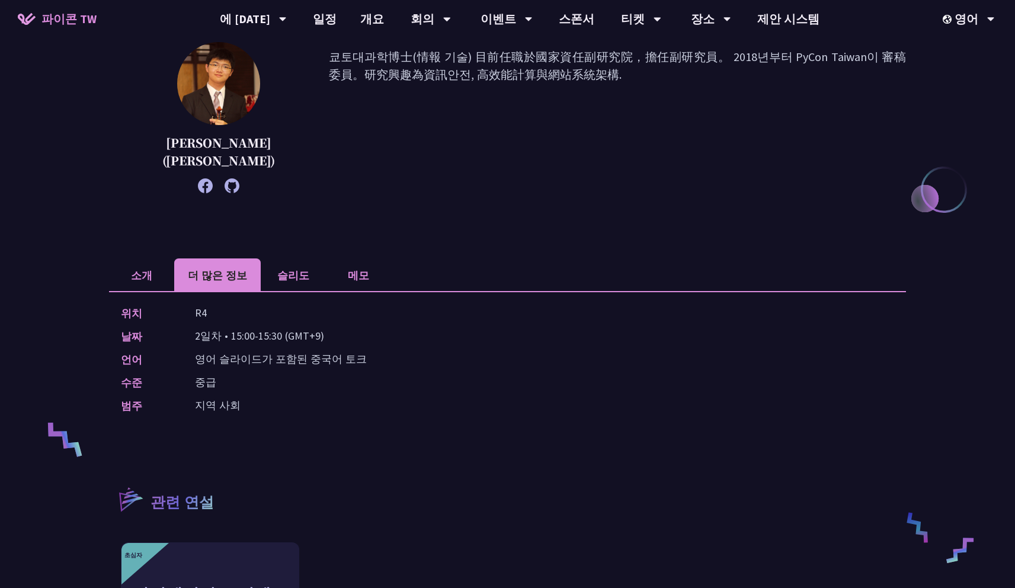
scroll to position [154, 0]
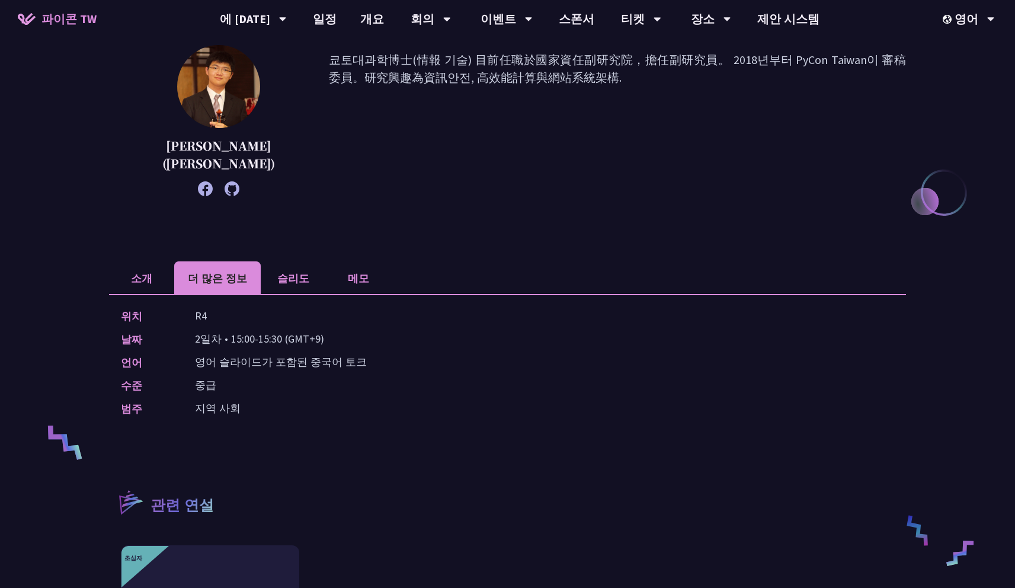
click at [287, 283] on font "슬리도" at bounding box center [293, 277] width 32 height 15
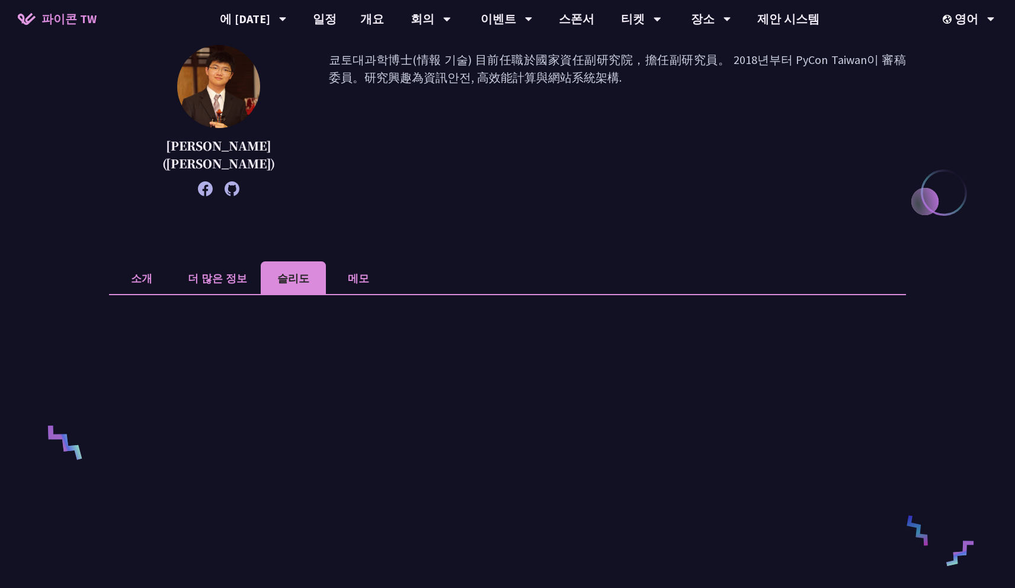
click at [357, 282] on font "메모" at bounding box center [358, 277] width 21 height 15
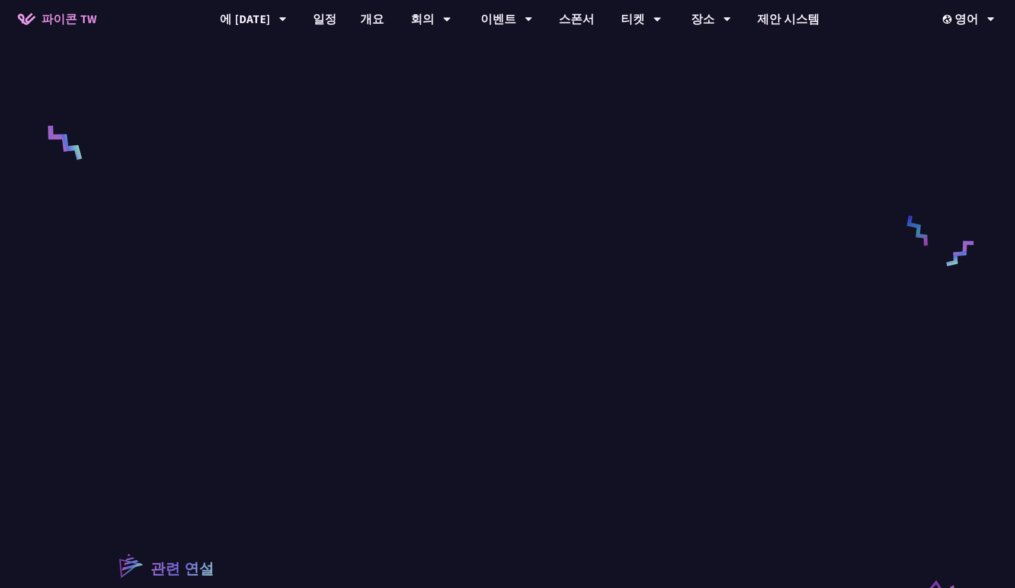
scroll to position [0, 0]
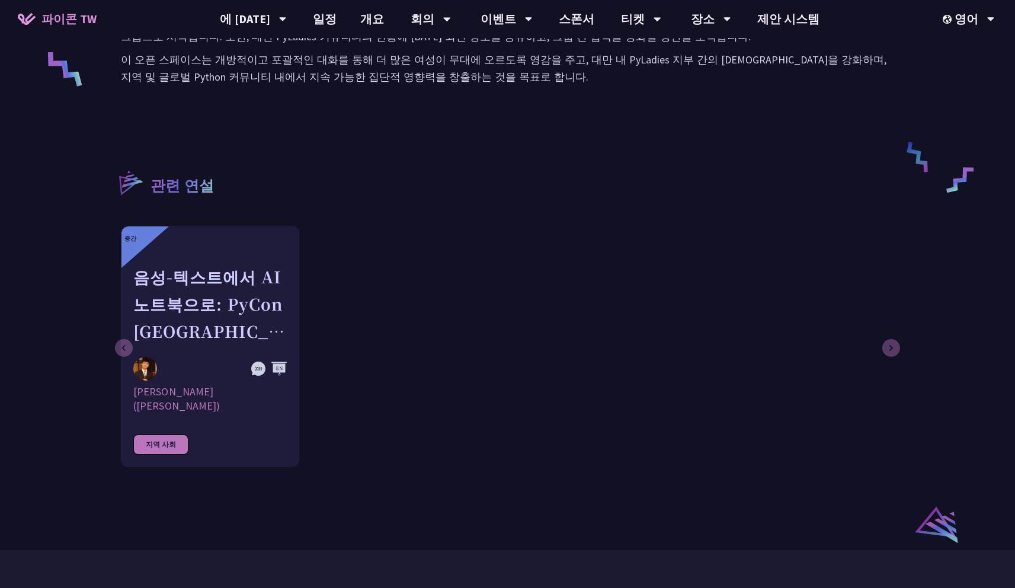
click at [434, 345] on div "중간 음성-텍스트에서 AI 노트북으로: [GEOGRAPHIC_DATA] [GEOGRAPHIC_DATA]에서 언어와 기술의 연결 [PERSON_…" at bounding box center [506, 346] width 771 height 241
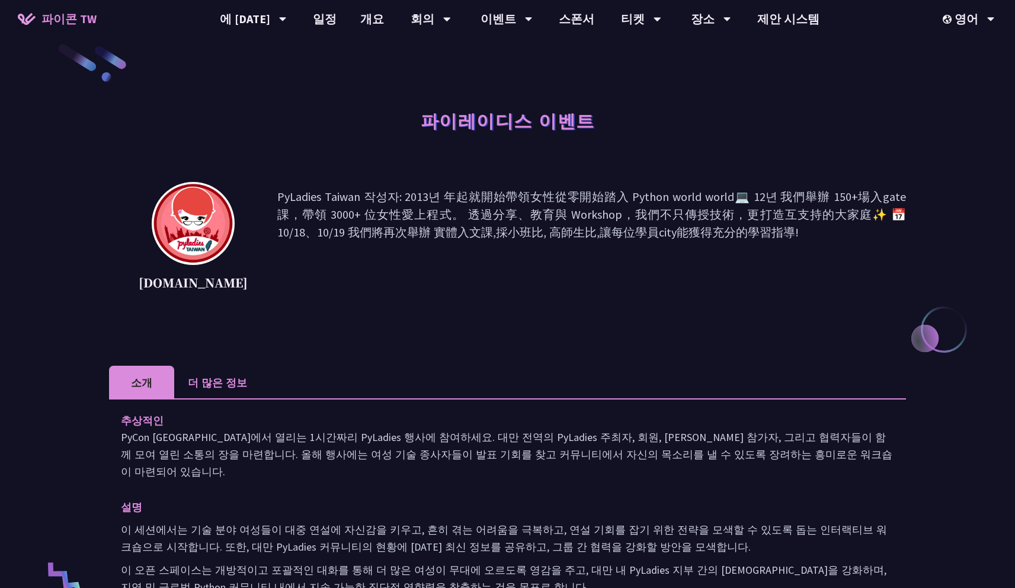
scroll to position [0, 0]
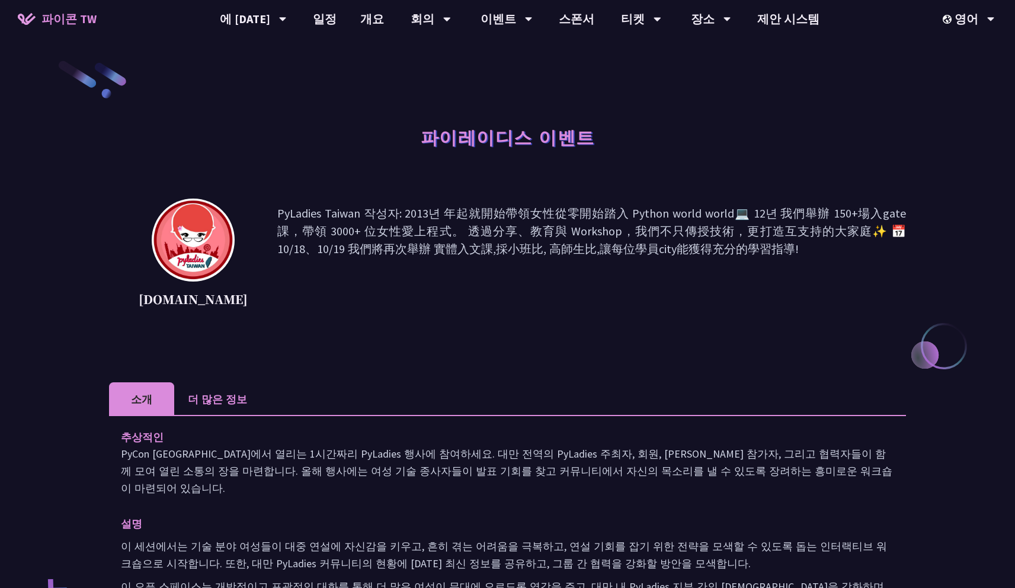
click at [220, 398] on font "더 많은 정보" at bounding box center [217, 398] width 59 height 15
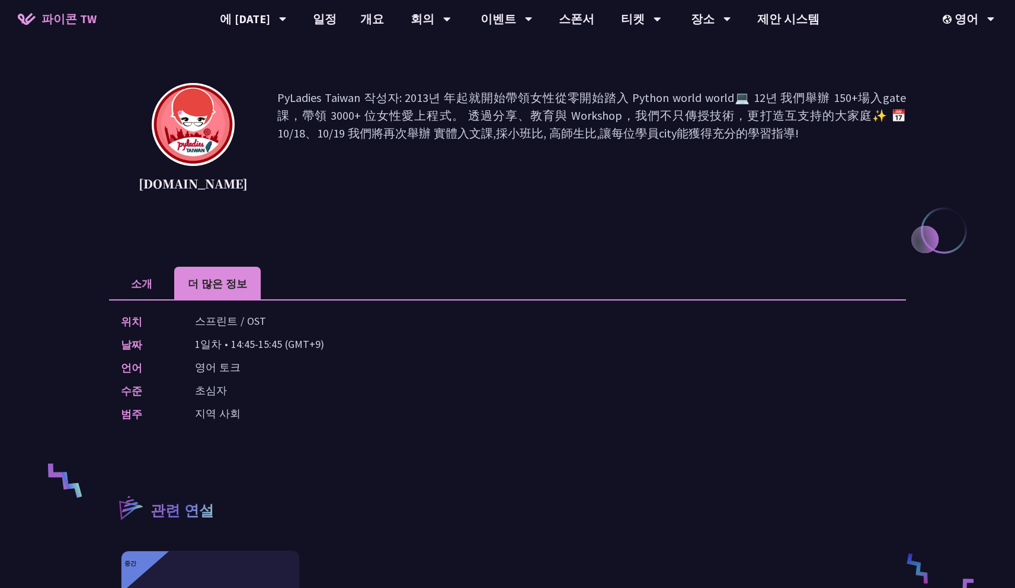
scroll to position [125, 0]
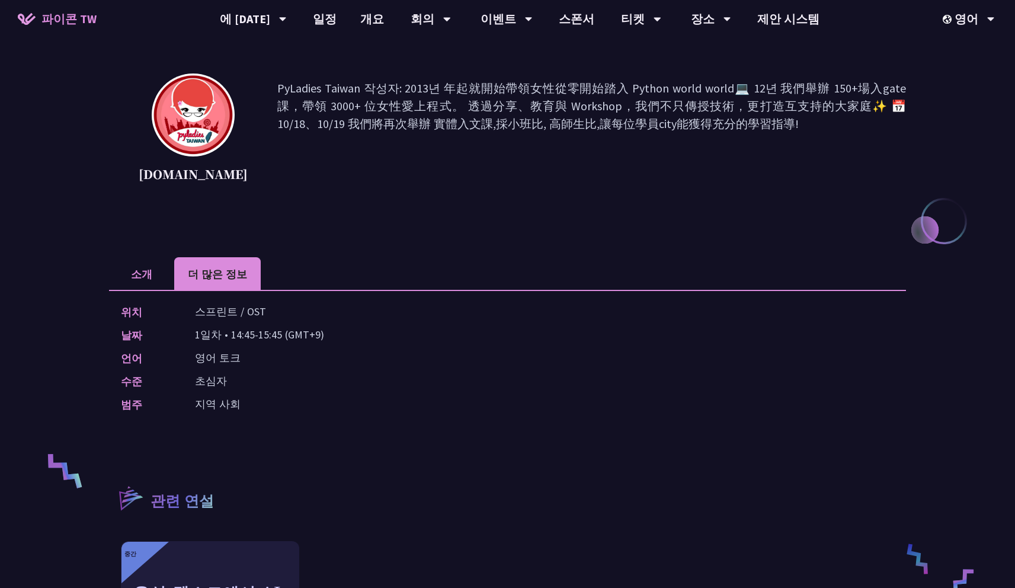
click at [308, 351] on div "언어 영어 토크" at bounding box center [505, 357] width 768 height 17
click at [358, 355] on div "언어 영어 토크" at bounding box center [505, 357] width 768 height 17
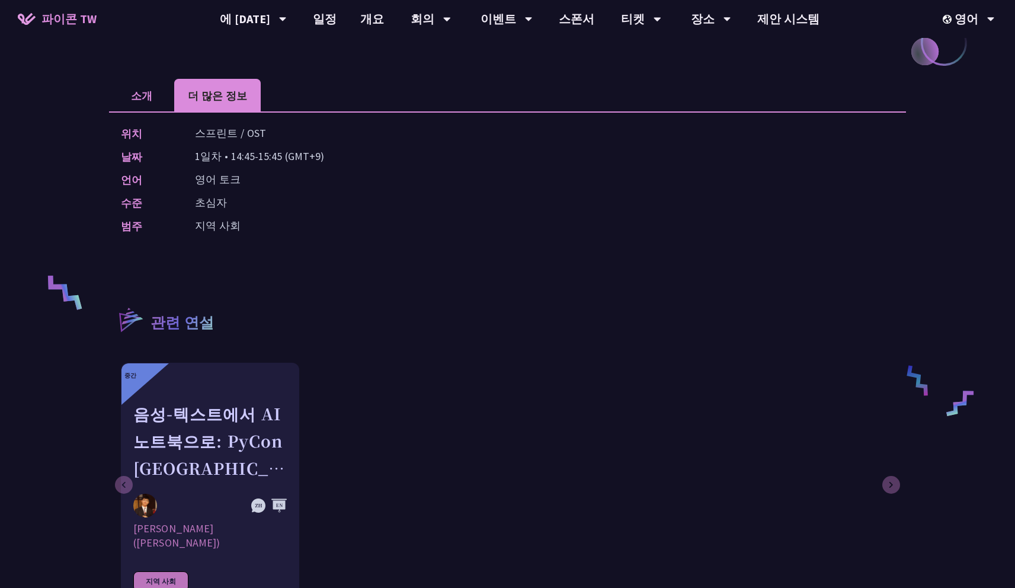
scroll to position [305, 0]
click at [140, 96] on font "소개" at bounding box center [141, 93] width 21 height 15
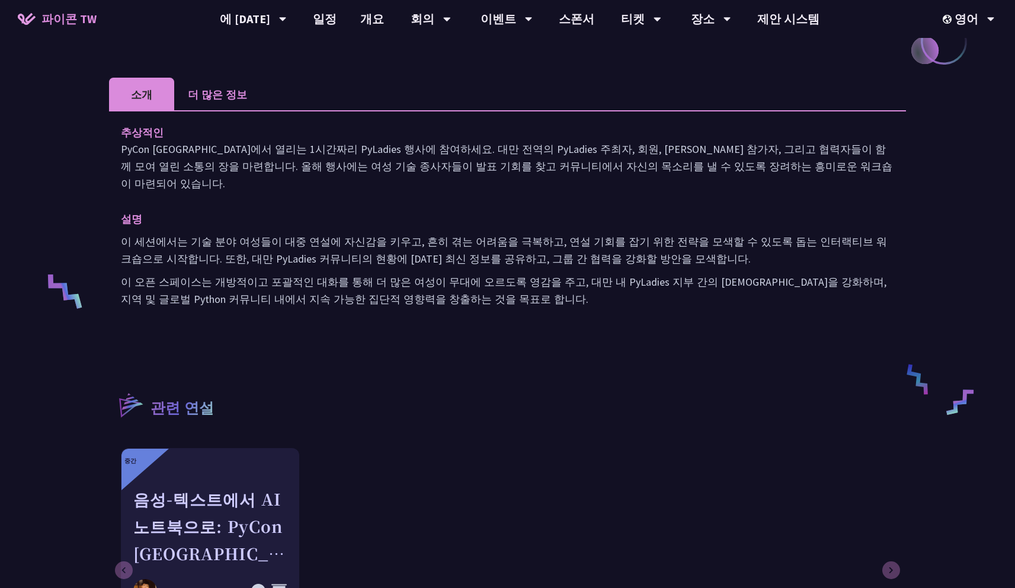
click at [477, 327] on div "파이레이디스 이벤트 [DOMAIN_NAME] PyLadies Taiwan 작성자: 2013년 年起就開始帶領女性從零開始踏入 Python worl…" at bounding box center [507, 234] width 797 height 959
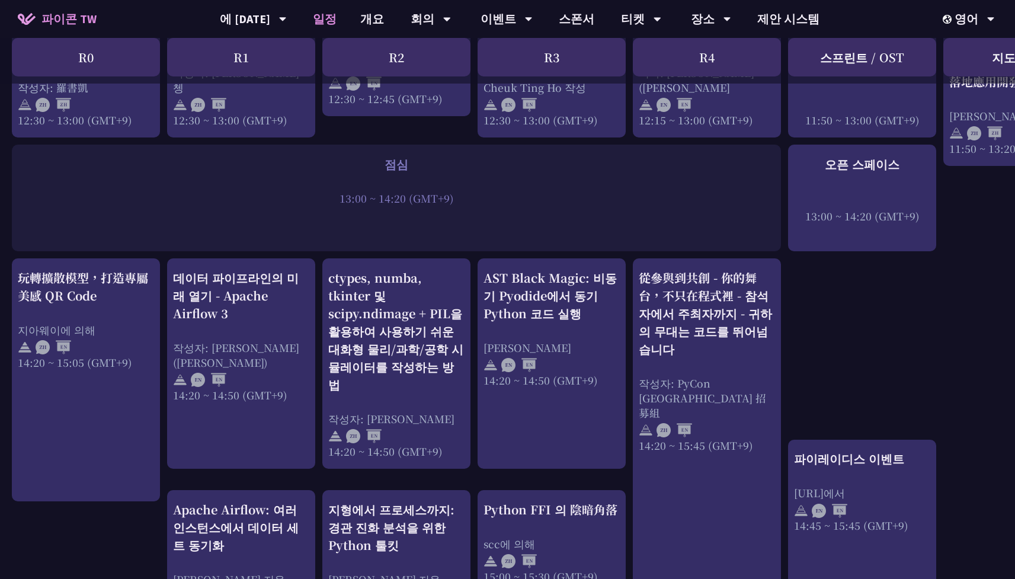
scroll to position [751, 0]
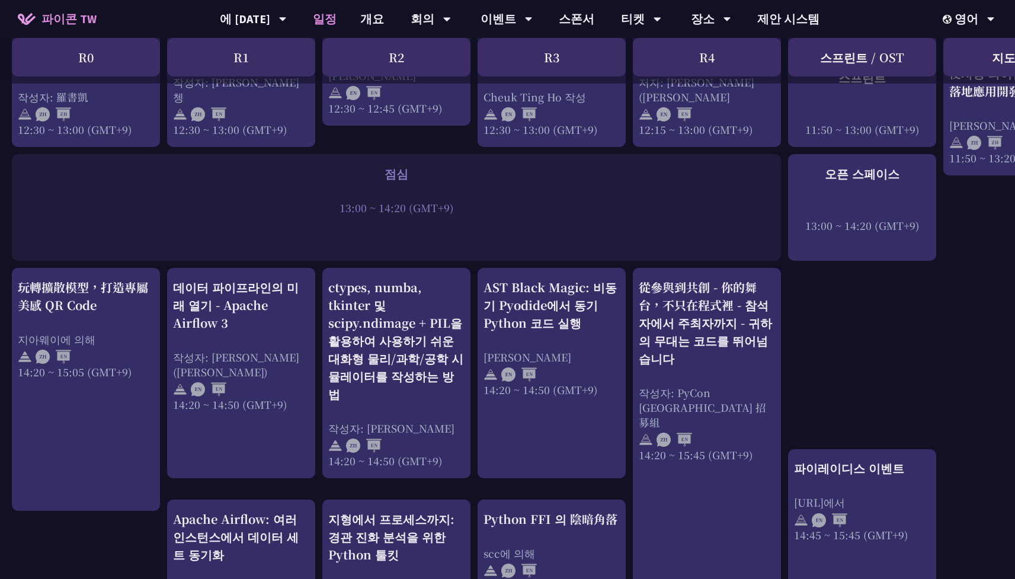
click at [888, 336] on div "Python 초보자를 위한 GIL 소개: Python 3.13에서 GIL 비활성화 및 동시성 활용 사이토 유우 11:50 ~ 12:20 (GM…" at bounding box center [629, 397] width 1259 height 1814
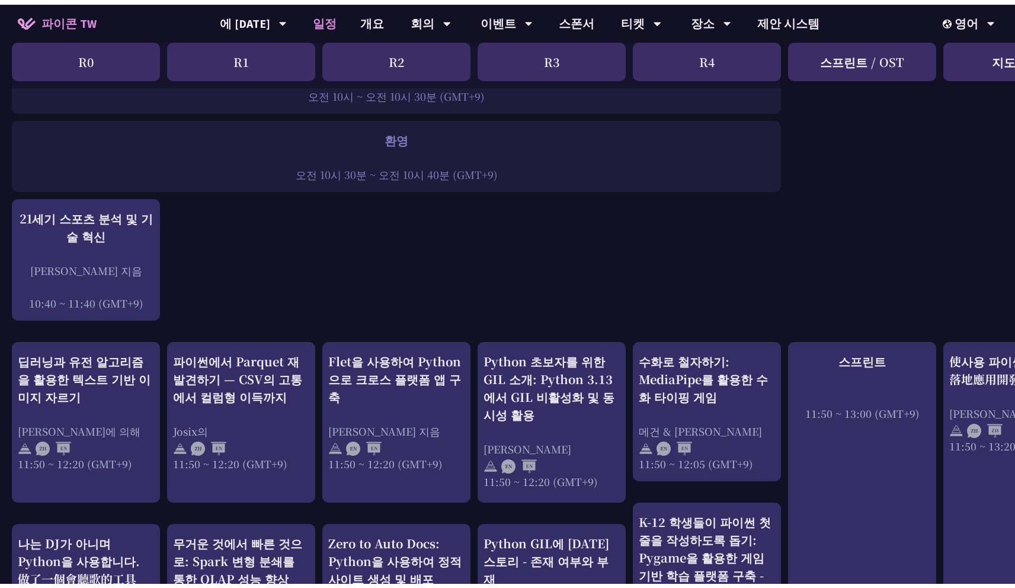
scroll to position [0, 0]
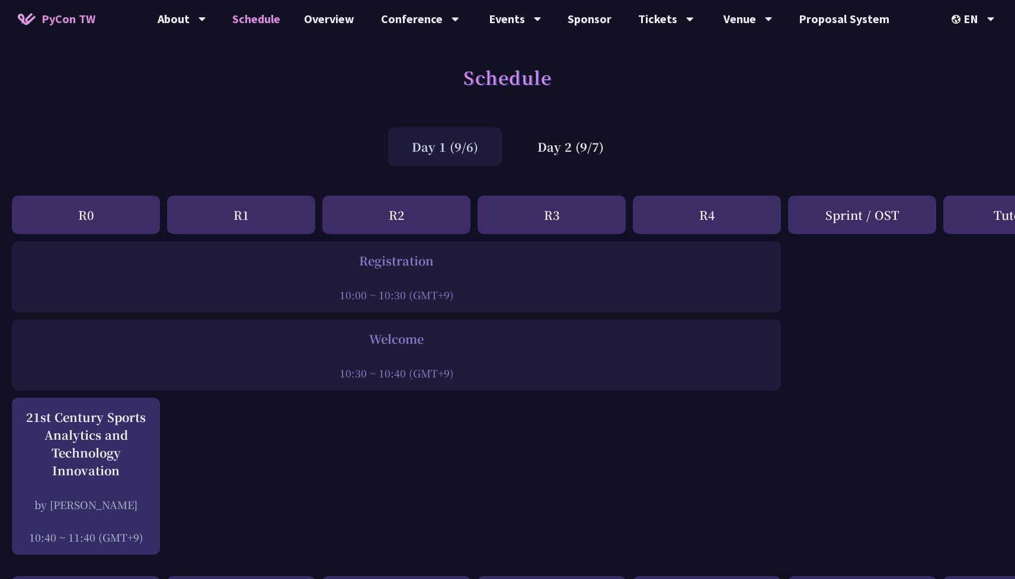
click at [612, 122] on div "Day 1 (9/6) Day 2 (9/7)" at bounding box center [507, 147] width 1015 height 50
click at [746, 51] on link "Venue Info" at bounding box center [748, 55] width 114 height 28
click at [88, 18] on span "PyCon TW" at bounding box center [68, 19] width 54 height 18
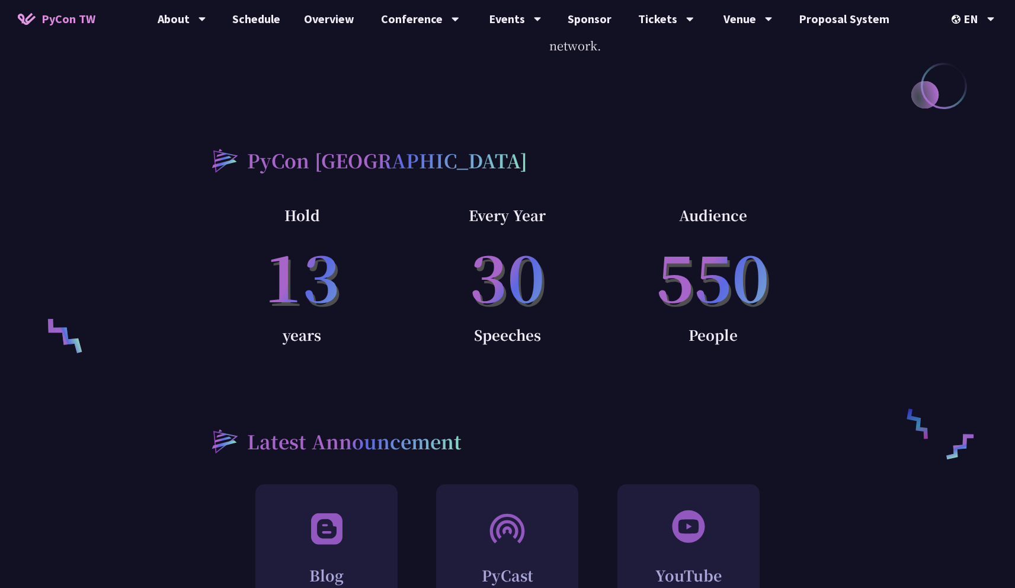
scroll to position [810, 0]
